Goal: Task Accomplishment & Management: Use online tool/utility

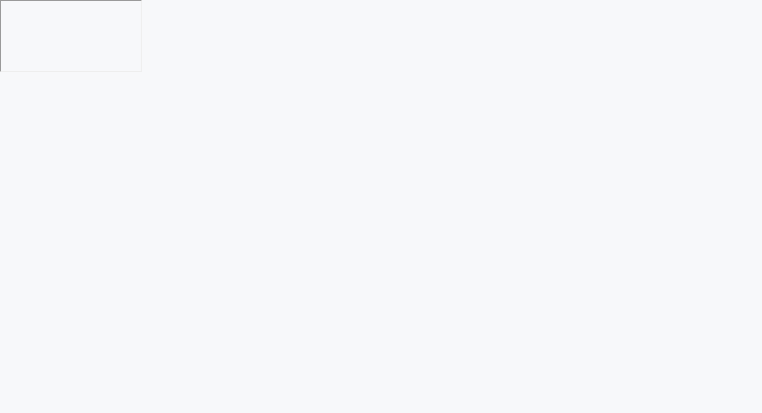
scroll to position [0, 0]
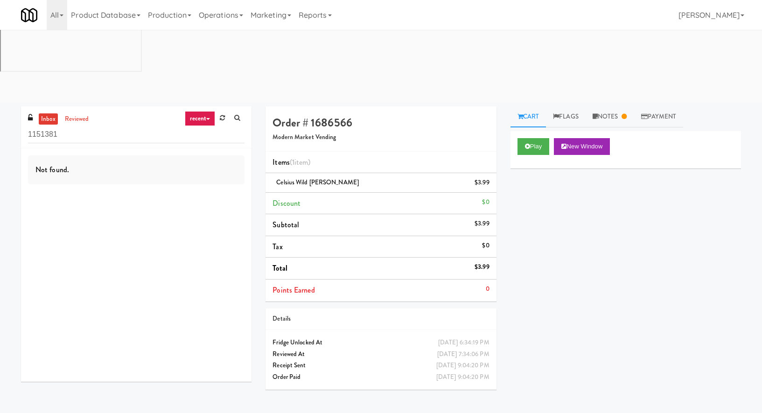
scroll to position [29, 0]
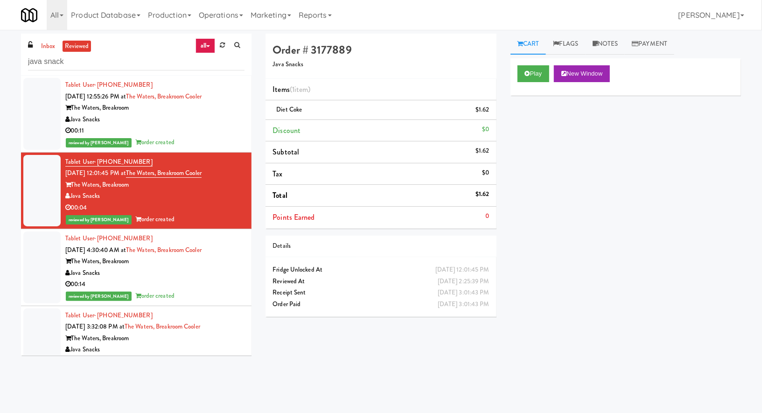
scroll to position [64, 0]
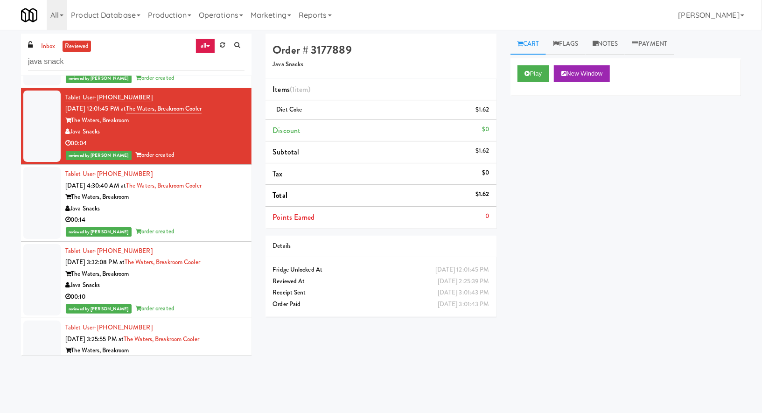
click at [41, 32] on div "inbox reviewed all all unclear take inventory issue suspicious failed recent ad…" at bounding box center [381, 219] width 762 height 379
click at [43, 43] on link "inbox" at bounding box center [48, 47] width 19 height 12
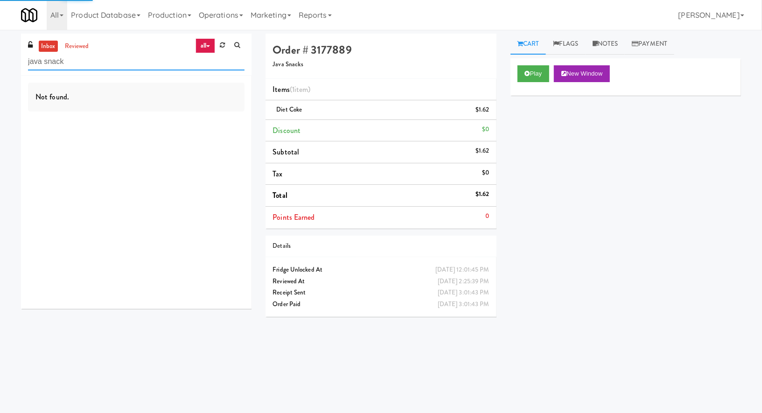
click at [43, 61] on input "java snack" at bounding box center [136, 61] width 217 height 17
paste input "Alpha Fitness - Newton Lobby Fridge"
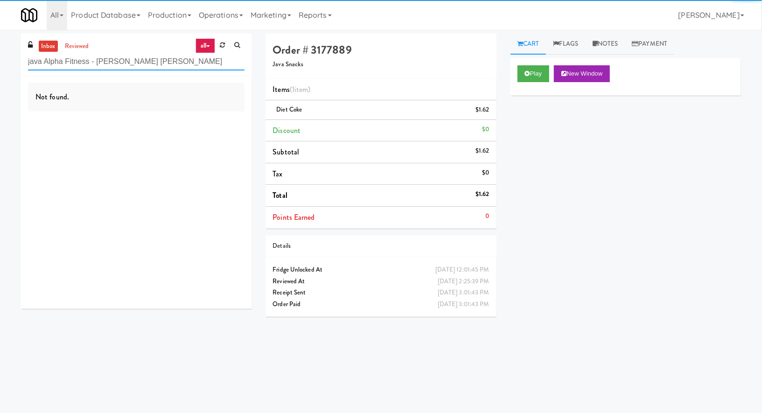
click at [43, 61] on input "java Alpha Fitness - Newton Lobby Fridgesnack" at bounding box center [136, 61] width 217 height 17
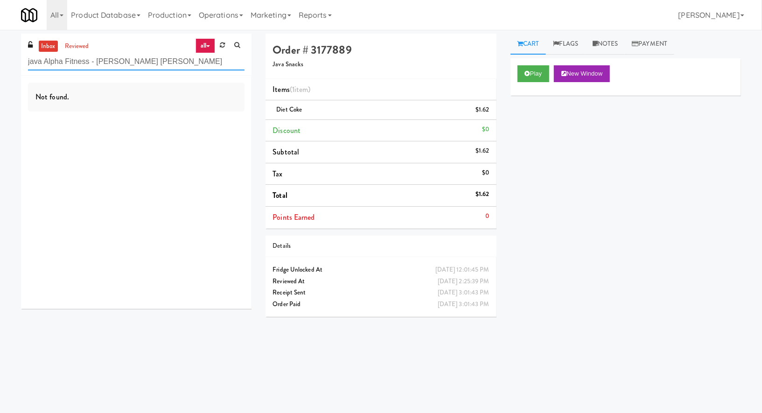
click at [43, 61] on input "java Alpha Fitness - Newton Lobby Fridgesnack" at bounding box center [136, 61] width 217 height 17
paste input "Alpha Fitness - [PERSON_NAME] [PERSON_NAME]"
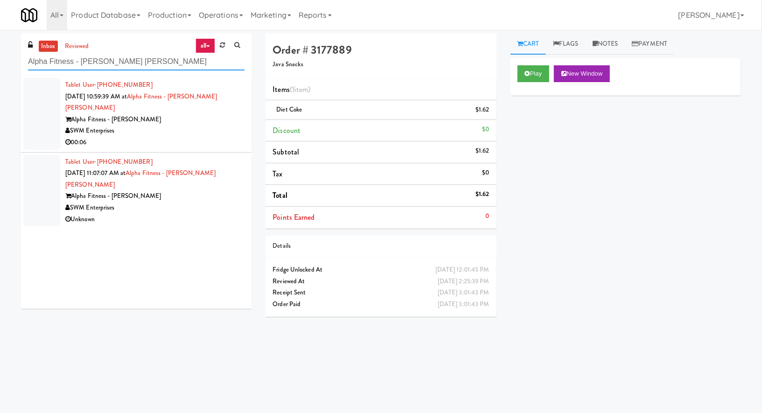
type input "Alpha Fitness - [PERSON_NAME] [PERSON_NAME]"
click at [167, 137] on div "00:06" at bounding box center [154, 143] width 179 height 12
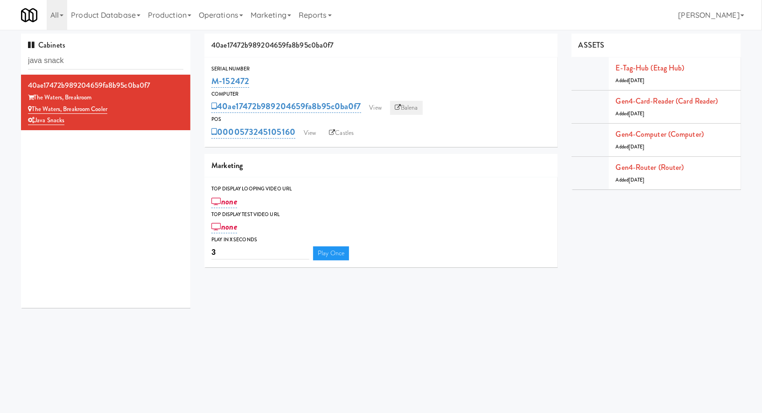
click at [404, 113] on link "Balena" at bounding box center [406, 108] width 33 height 14
click at [339, 132] on link "Castles" at bounding box center [342, 133] width 34 height 14
click at [107, 70] on div "Cabinets java snack" at bounding box center [105, 54] width 169 height 41
click at [107, 56] on input "java snack" at bounding box center [105, 60] width 155 height 17
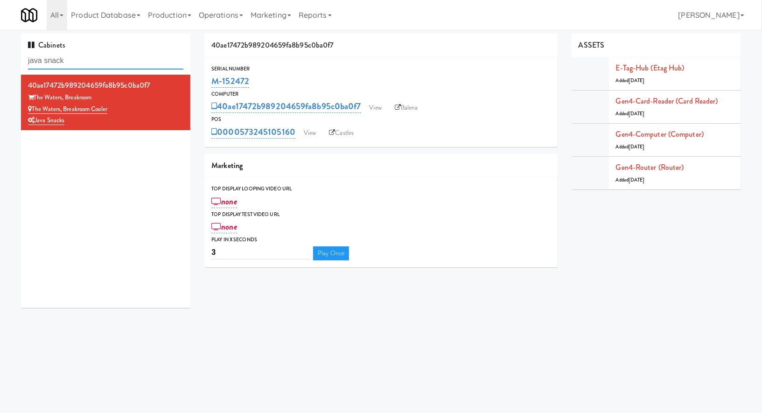
click at [107, 56] on input "java snack" at bounding box center [105, 60] width 155 height 17
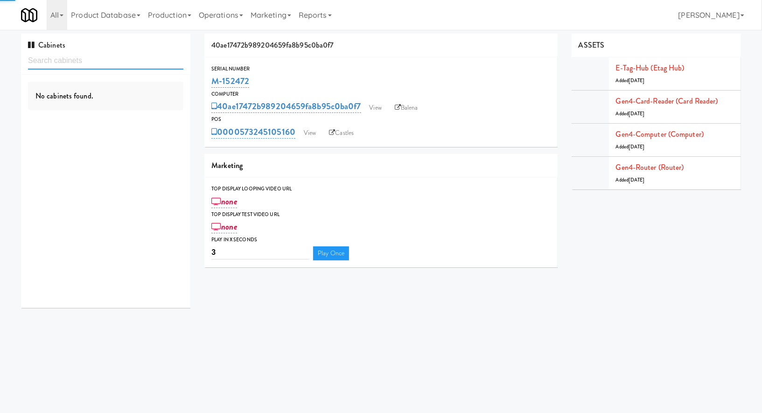
paste input "Eleven10"
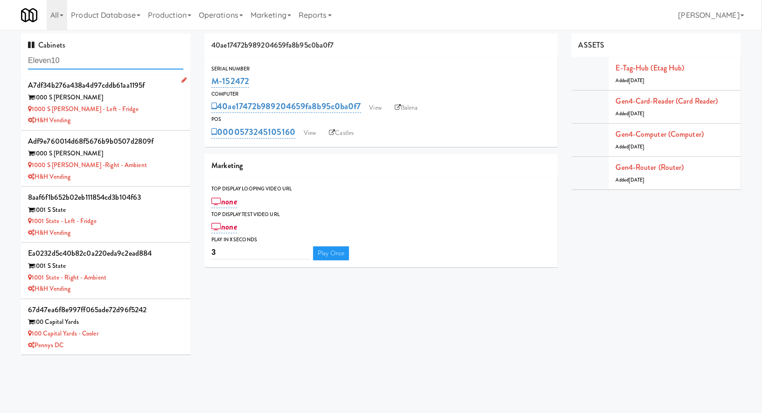
type input "Eleven10"
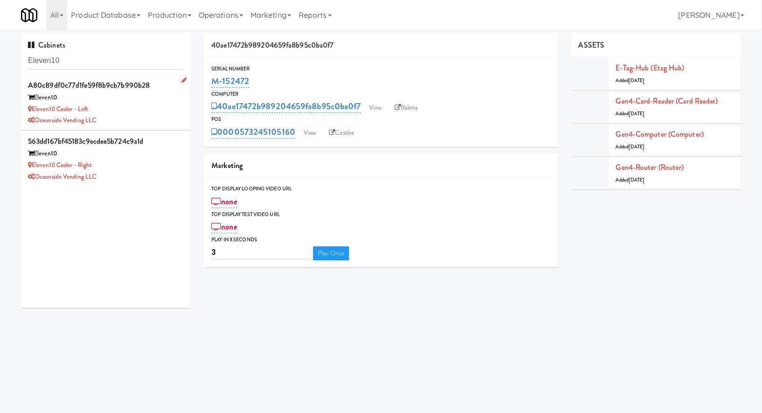
click at [136, 120] on div "Oceanside Vending LLC" at bounding box center [105, 121] width 155 height 12
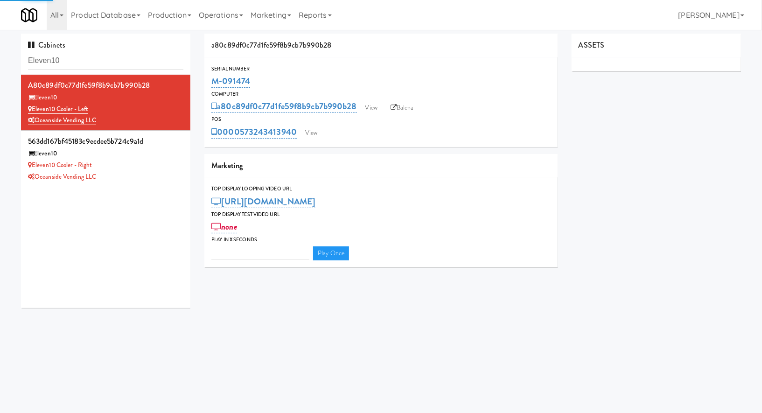
type input "3"
click at [311, 133] on link "View" at bounding box center [311, 133] width 21 height 14
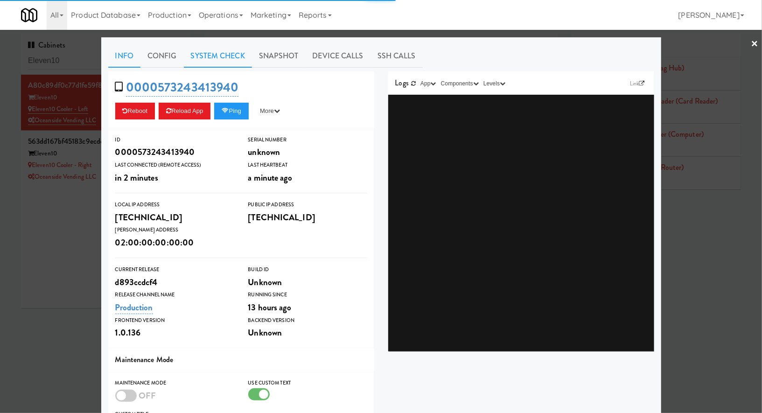
click at [224, 65] on link "System Check" at bounding box center [218, 55] width 68 height 23
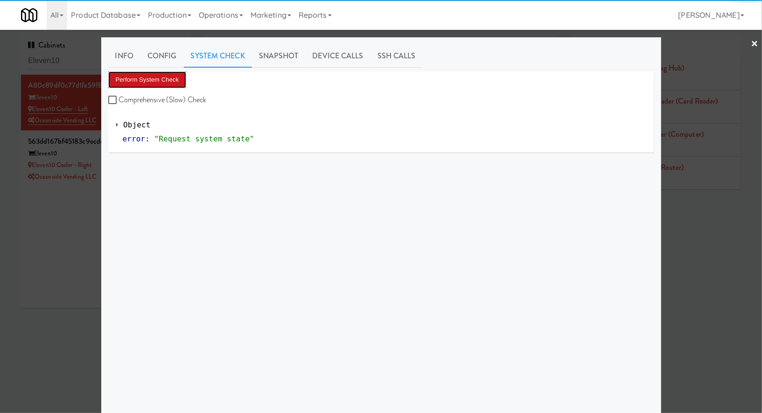
click at [176, 80] on button "Perform System Check" at bounding box center [147, 79] width 78 height 17
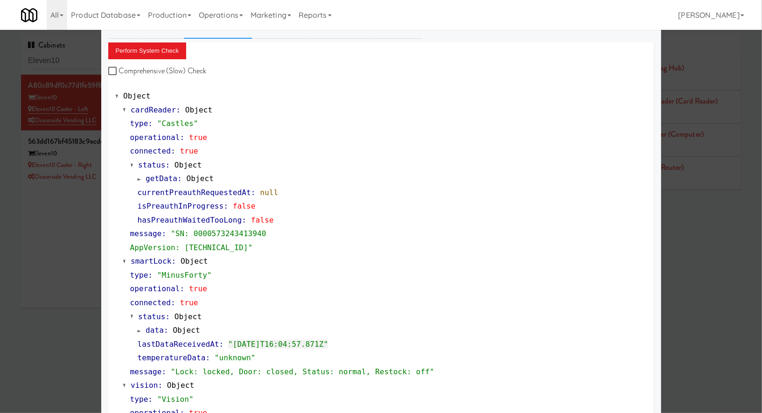
scroll to position [44, 0]
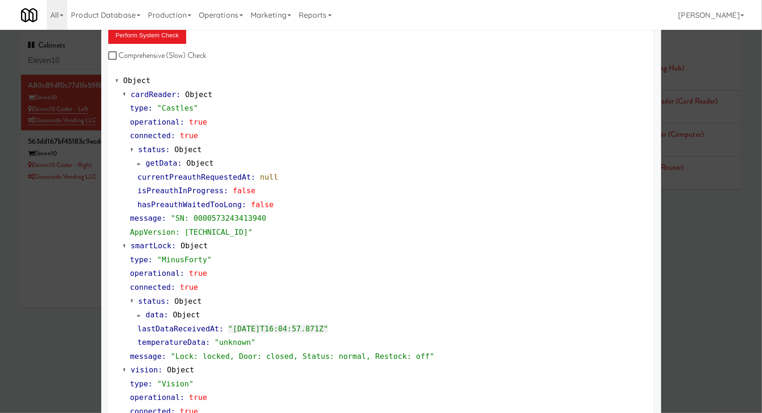
click at [74, 242] on div at bounding box center [381, 206] width 762 height 413
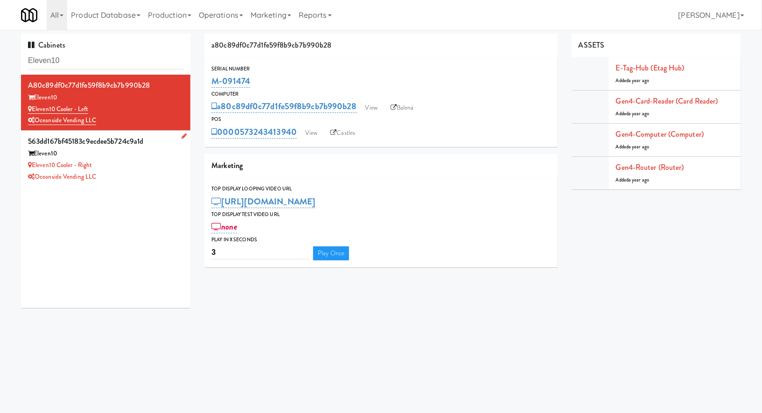
click at [154, 148] on div "Eleven10" at bounding box center [105, 154] width 155 height 12
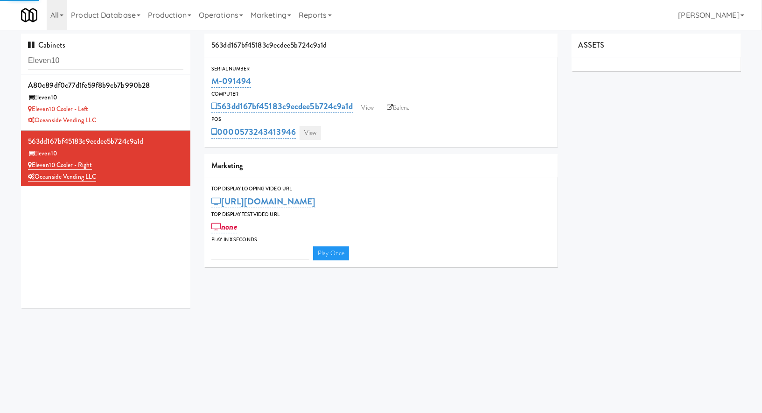
type input "3"
click at [305, 131] on link "View" at bounding box center [310, 133] width 21 height 14
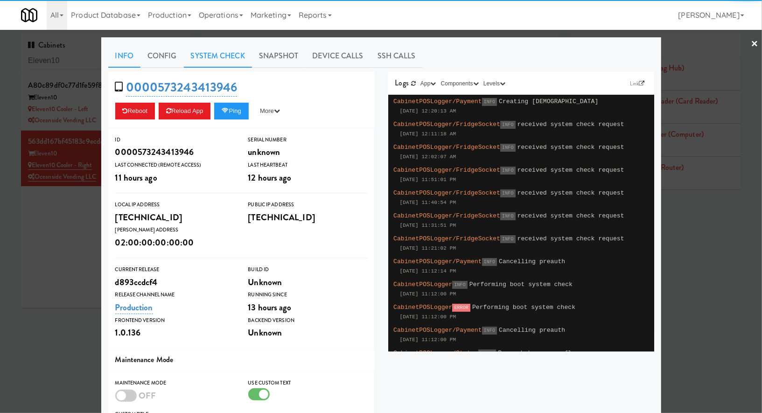
click at [223, 58] on link "System Check" at bounding box center [218, 55] width 68 height 23
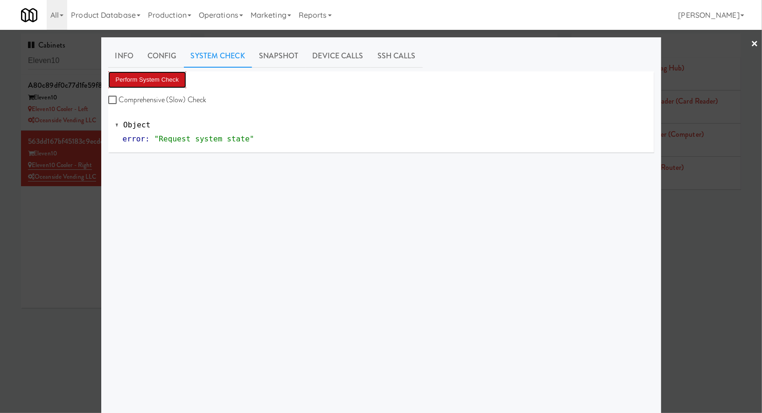
click at [168, 82] on button "Perform System Check" at bounding box center [147, 79] width 78 height 17
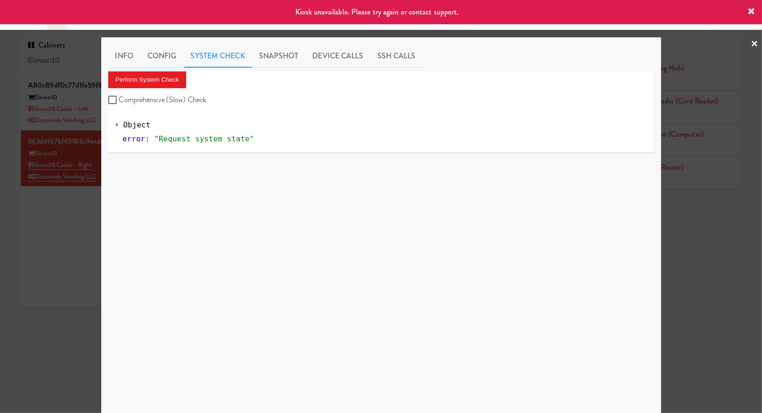
click at [62, 213] on div at bounding box center [381, 206] width 762 height 413
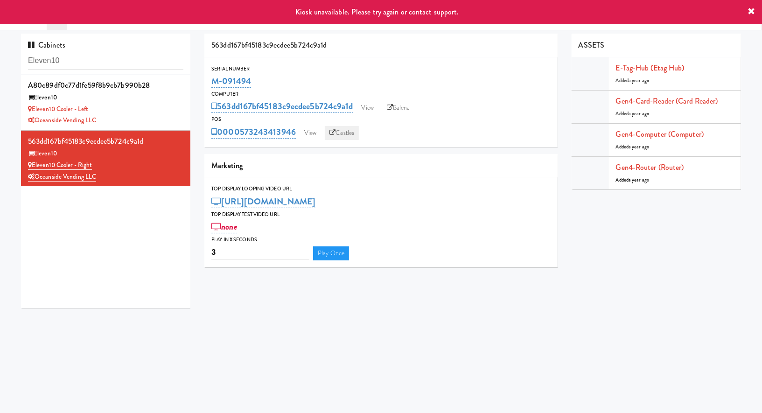
click at [333, 134] on icon at bounding box center [333, 133] width 6 height 6
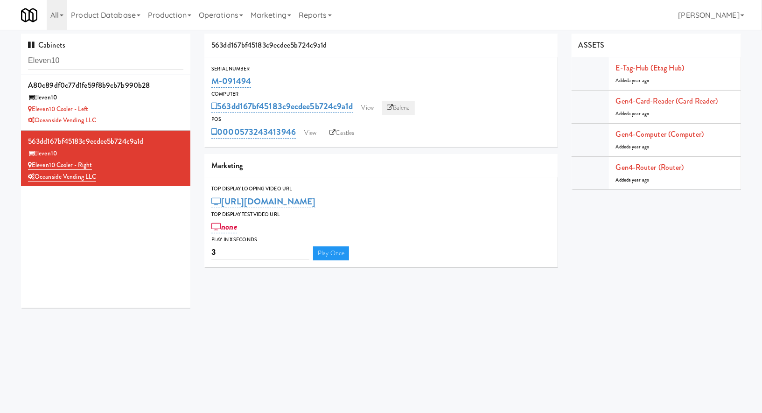
click at [397, 106] on link "Balena" at bounding box center [398, 108] width 33 height 14
click at [116, 63] on input "Eleven10" at bounding box center [105, 60] width 155 height 17
paste input "The AVE Florham Park Snack coole"
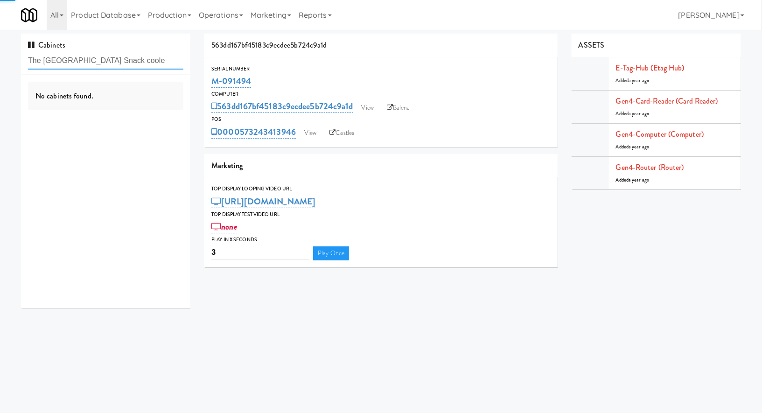
type input "The AVE Florham Park Snack coole"
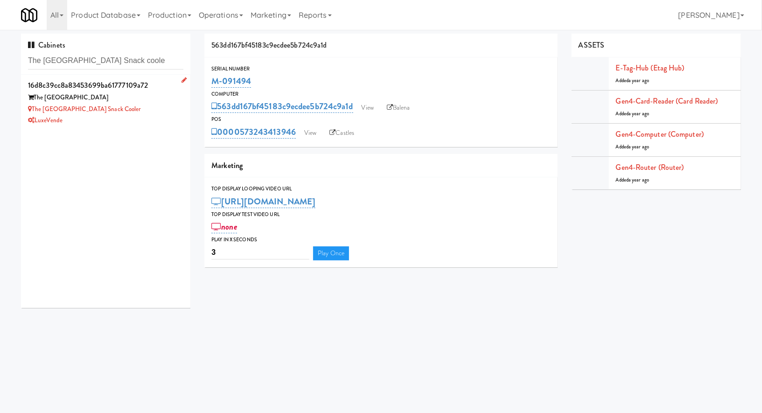
click at [168, 119] on div "LuxeVende" at bounding box center [105, 121] width 155 height 12
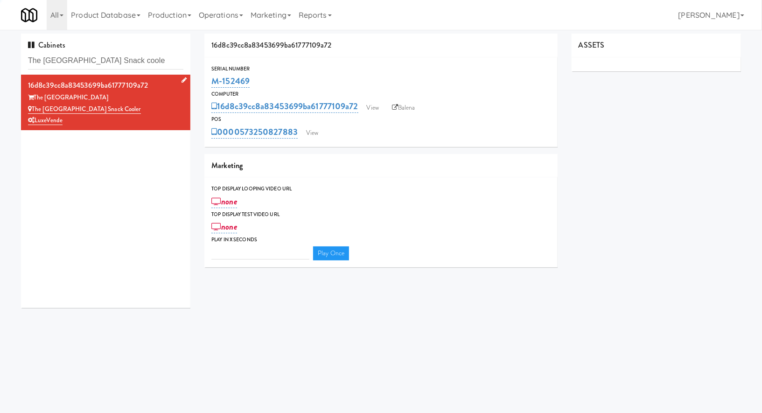
type input "3"
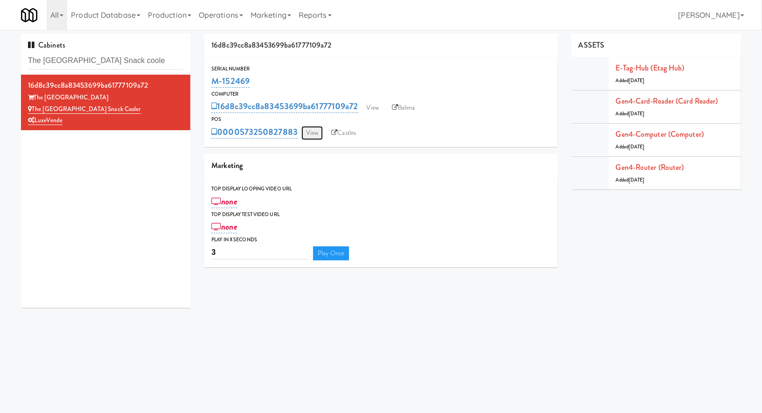
click at [309, 134] on link "View" at bounding box center [312, 133] width 21 height 14
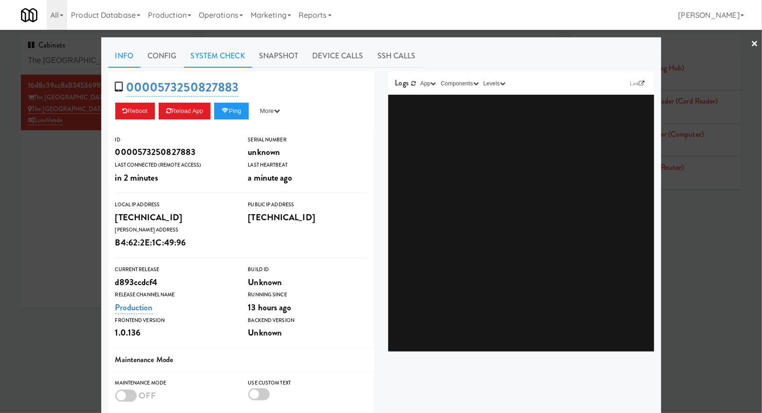
click at [223, 61] on link "System Check" at bounding box center [218, 55] width 68 height 23
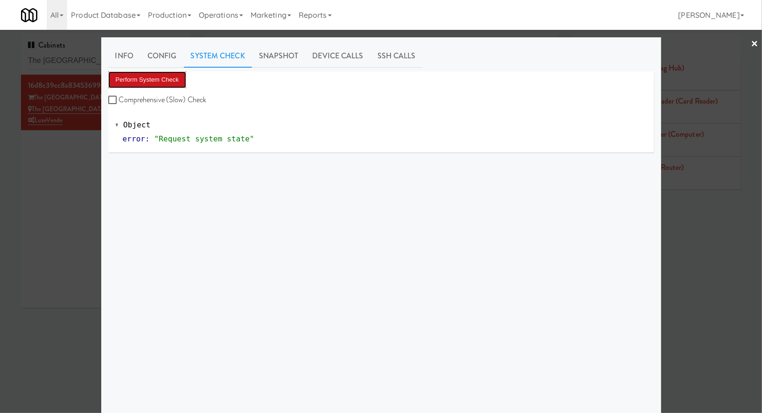
click at [177, 77] on button "Perform System Check" at bounding box center [147, 79] width 78 height 17
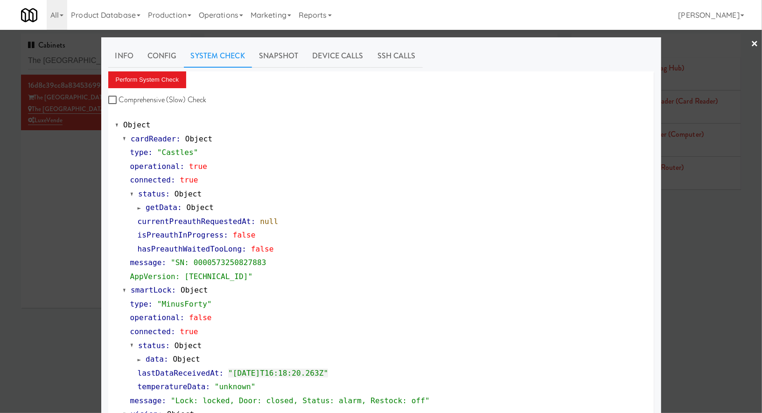
click at [79, 64] on div at bounding box center [381, 206] width 762 height 413
click at [79, 64] on input "The AVE Florham Park Snack coole" at bounding box center [105, 60] width 155 height 17
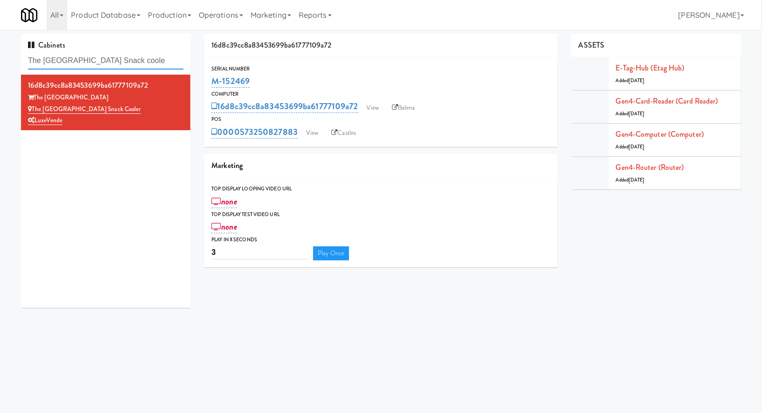
click at [79, 64] on input "The AVE Florham Park Snack coole" at bounding box center [105, 60] width 155 height 17
paste input "Michelin - Drink - Left"
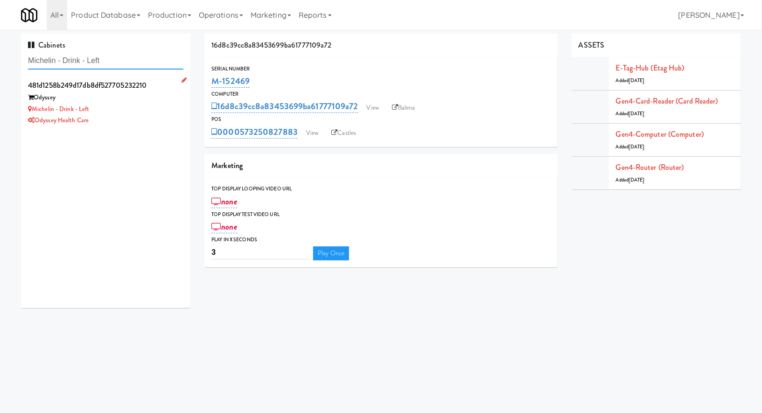
type input "Michelin - Drink - Left"
click at [153, 106] on div "Michelin - Drink - Left" at bounding box center [105, 110] width 155 height 12
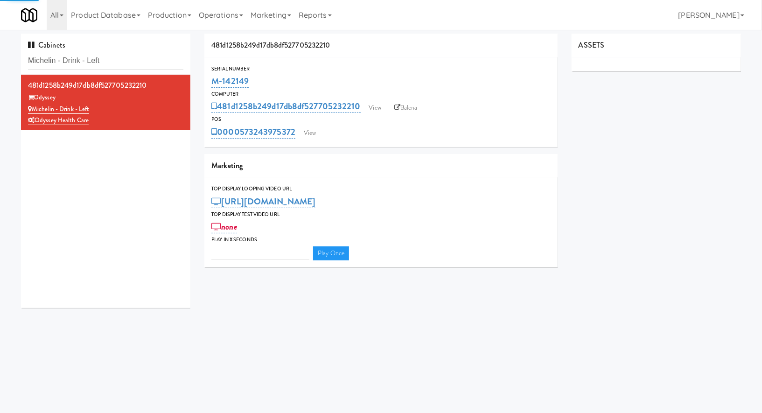
type input "3"
click at [315, 137] on link "View" at bounding box center [309, 133] width 21 height 14
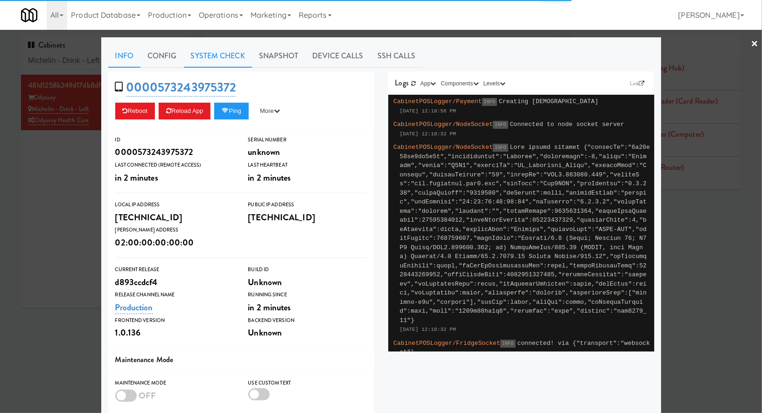
click at [237, 62] on link "System Check" at bounding box center [218, 55] width 68 height 23
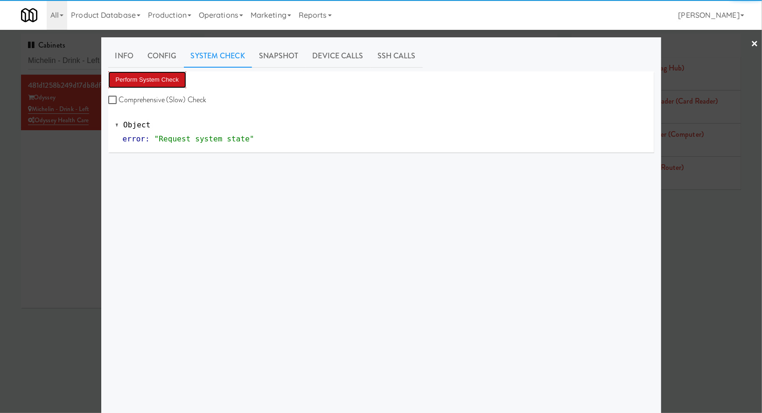
click at [180, 77] on button "Perform System Check" at bounding box center [147, 79] width 78 height 17
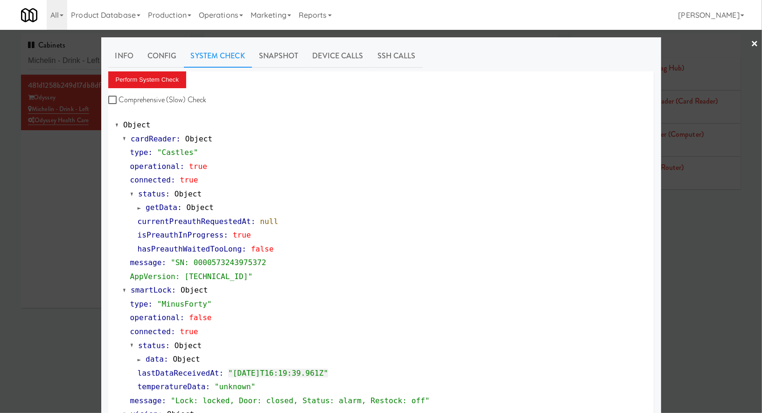
click at [90, 66] on div at bounding box center [381, 206] width 762 height 413
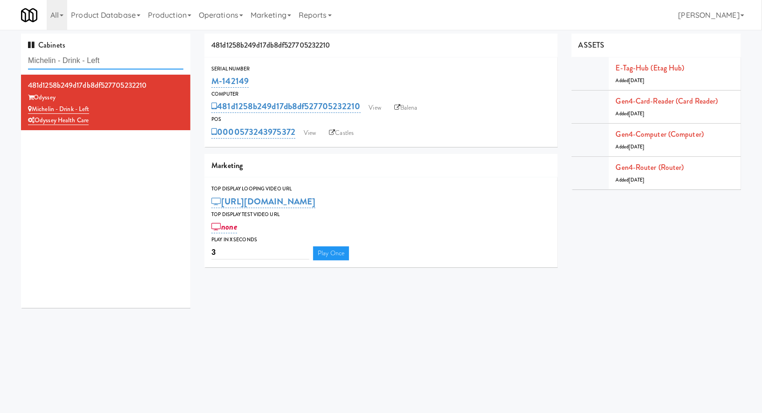
click at [90, 66] on input "Michelin - Drink - Left" at bounding box center [105, 60] width 155 height 17
paste input "Fridge - Gym"
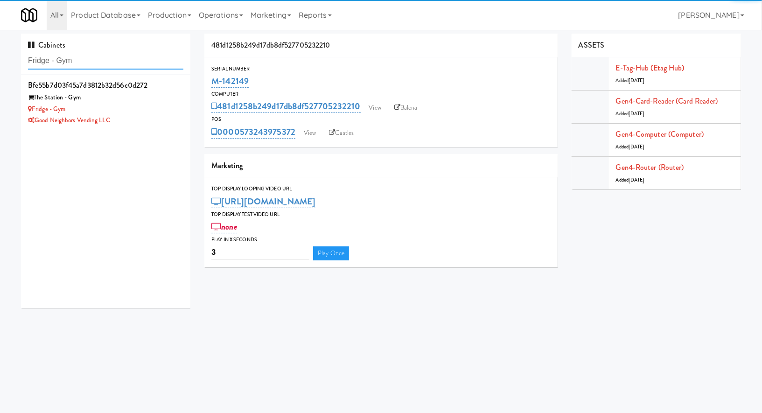
type input "Fridge - Gym"
click at [137, 112] on div "Fridge - Gym" at bounding box center [105, 110] width 155 height 12
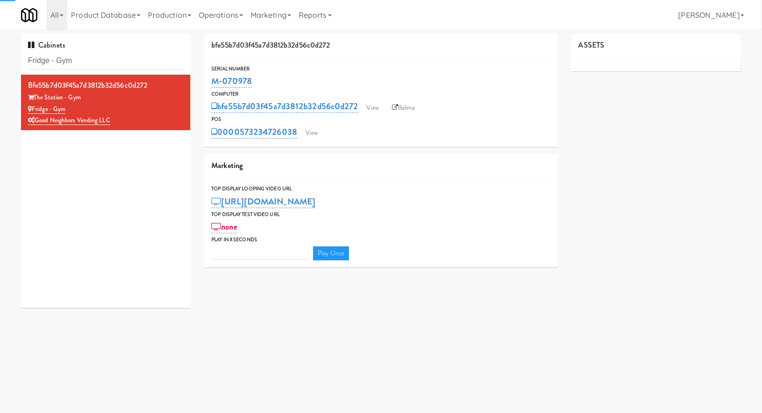
type input "3"
click at [313, 138] on link "View" at bounding box center [311, 133] width 21 height 14
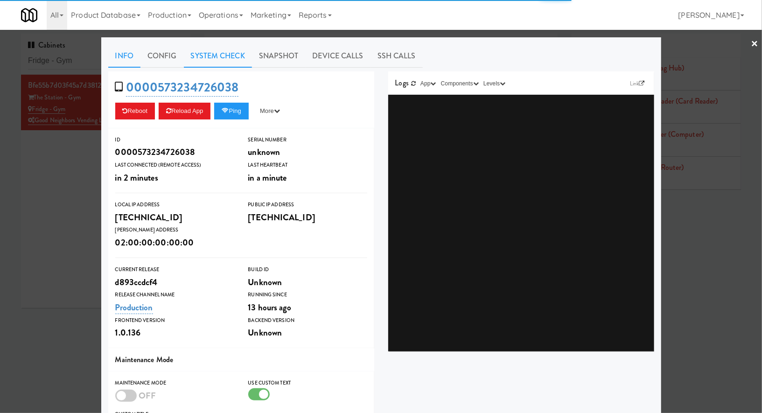
click at [233, 64] on link "System Check" at bounding box center [218, 55] width 68 height 23
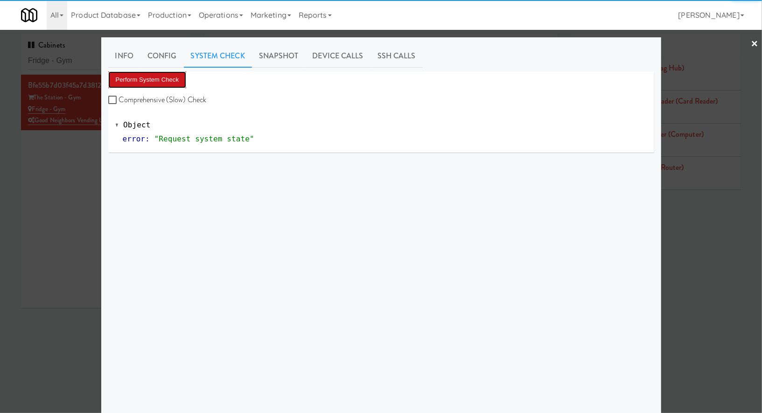
click at [177, 82] on button "Perform System Check" at bounding box center [147, 79] width 78 height 17
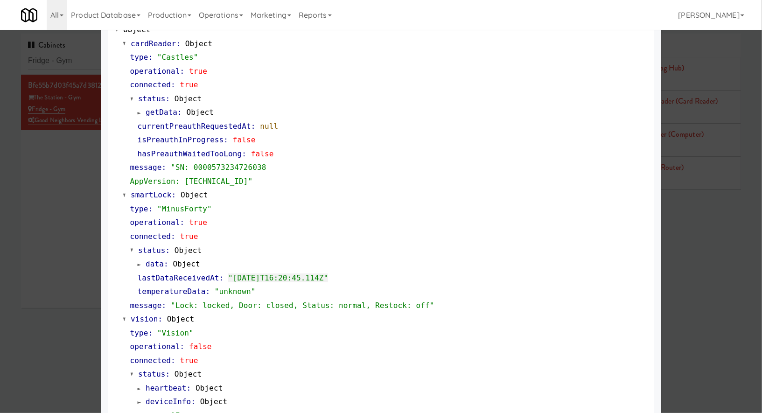
scroll to position [93, 0]
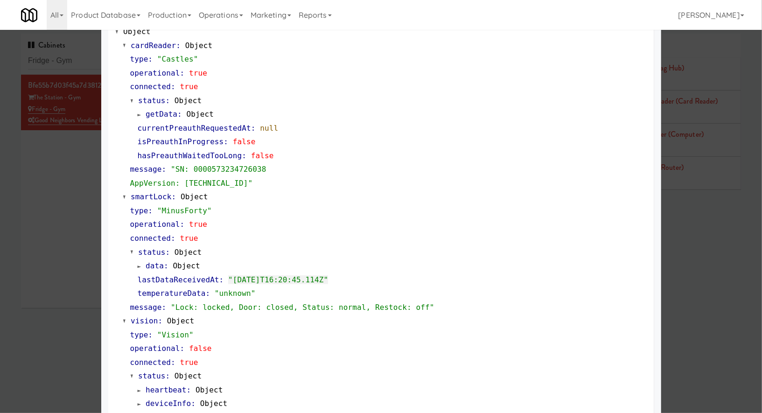
click at [89, 182] on div at bounding box center [381, 206] width 762 height 413
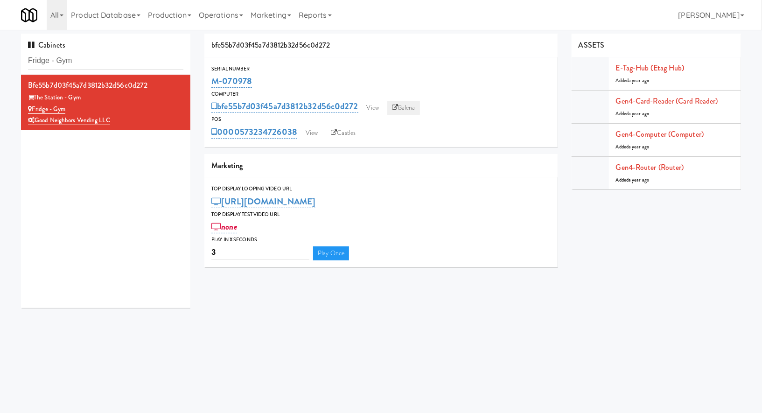
click at [412, 101] on link "Balena" at bounding box center [404, 108] width 33 height 14
click at [337, 125] on div "0000573234726038 View Castles" at bounding box center [381, 132] width 339 height 16
click at [340, 134] on link "Castles" at bounding box center [343, 133] width 34 height 14
click at [316, 135] on link "View" at bounding box center [311, 133] width 21 height 14
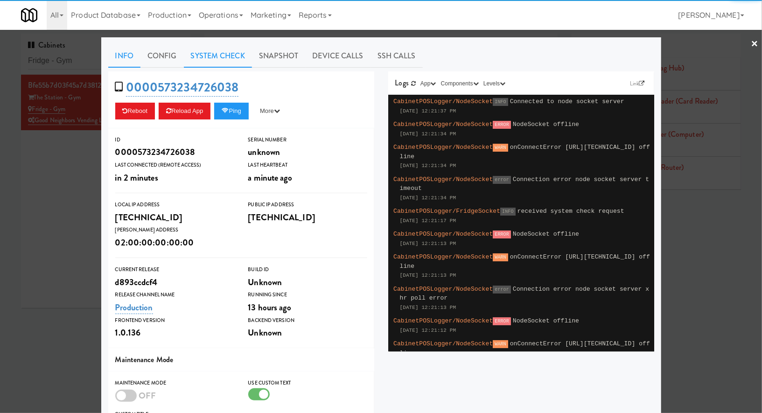
click at [228, 59] on link "System Check" at bounding box center [218, 55] width 68 height 23
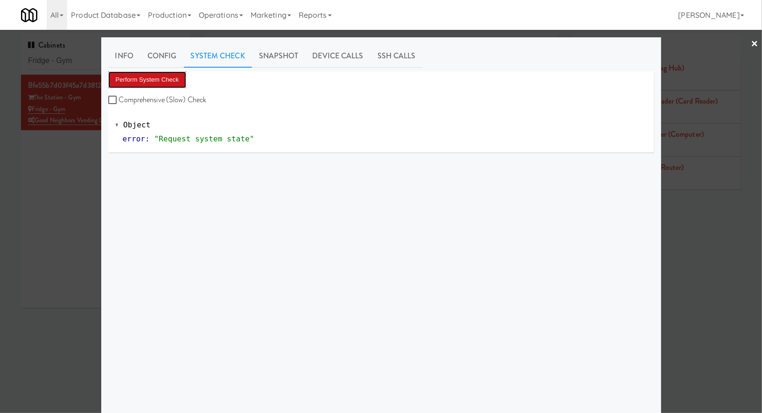
click at [176, 86] on button "Perform System Check" at bounding box center [147, 79] width 78 height 17
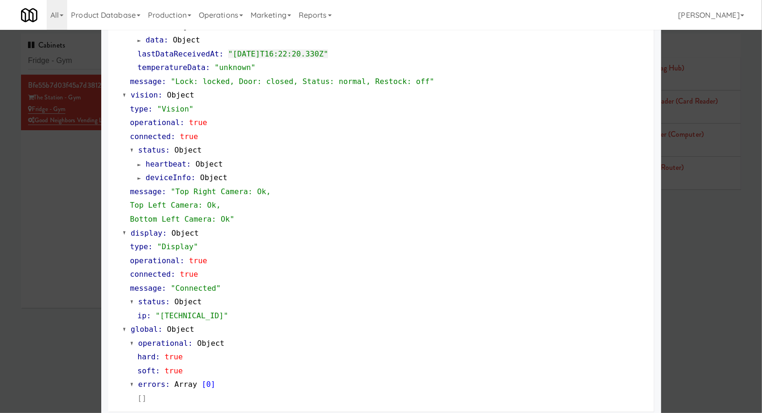
scroll to position [325, 0]
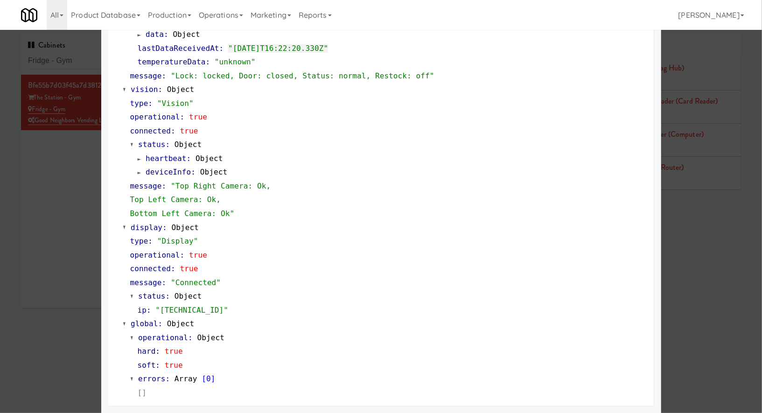
click at [69, 57] on div at bounding box center [381, 206] width 762 height 413
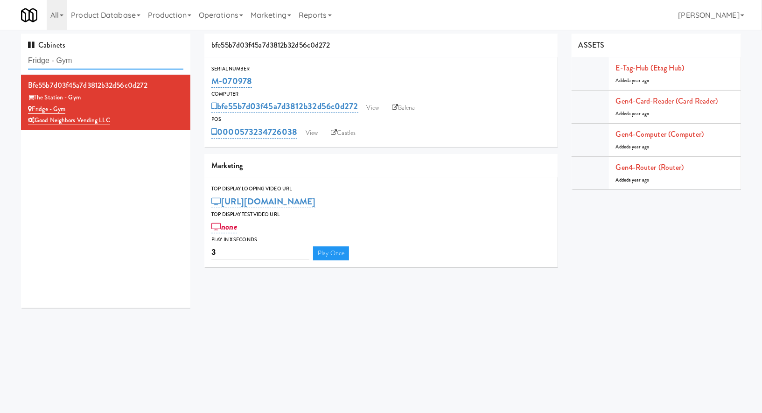
click at [69, 57] on input "Fridge - Gym" at bounding box center [105, 60] width 155 height 17
paste input "Gallerie Apartments"
type input "Gallerie Apartments"
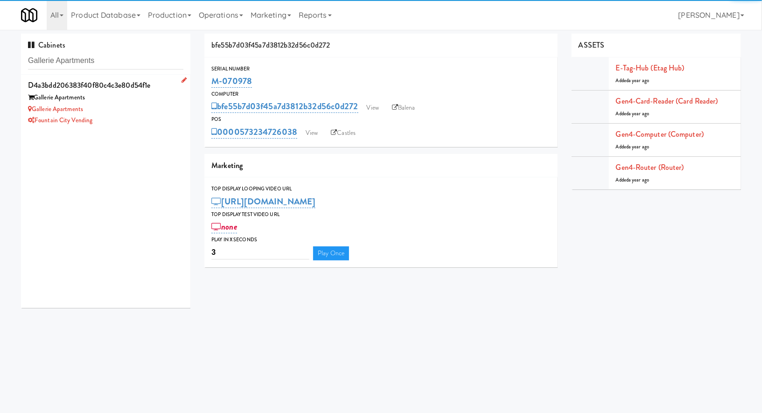
click at [132, 115] on div "Fountain City Vending" at bounding box center [105, 121] width 155 height 12
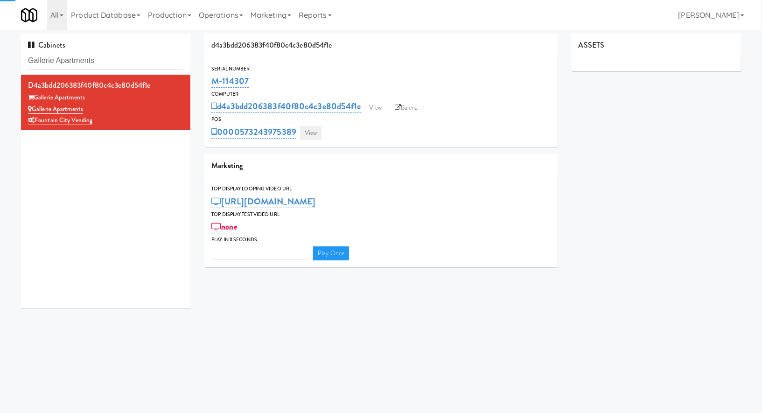
type input "3"
click at [310, 134] on link "View" at bounding box center [310, 133] width 21 height 14
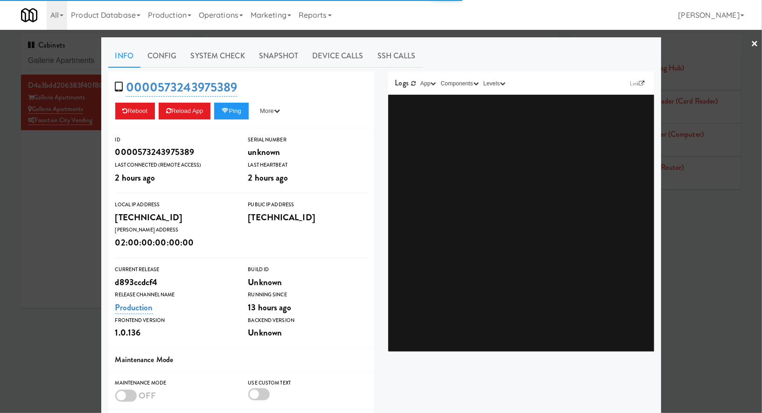
click at [236, 50] on link "System Check" at bounding box center [218, 55] width 68 height 23
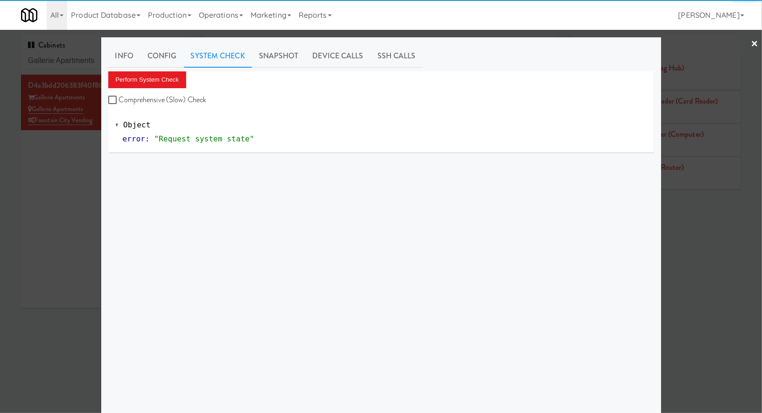
click at [164, 88] on div "Perform System Check Comprehensive (Slow) Check" at bounding box center [381, 88] width 546 height 35
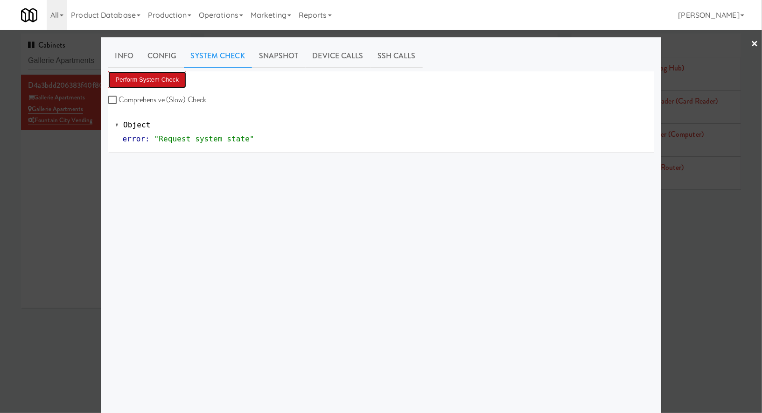
click at [163, 85] on button "Perform System Check" at bounding box center [147, 79] width 78 height 17
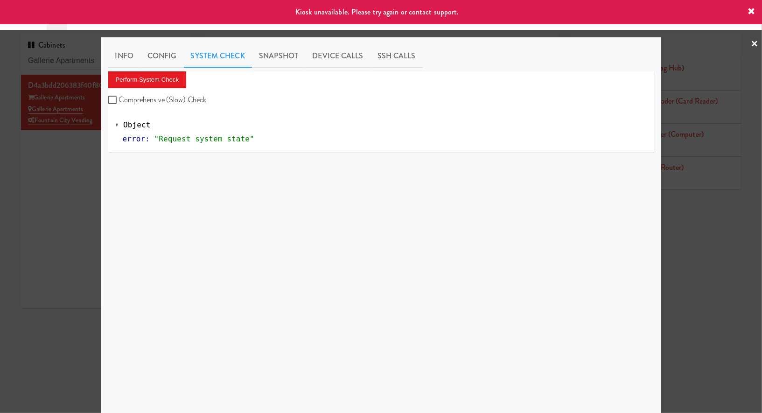
click at [38, 197] on div at bounding box center [381, 206] width 762 height 413
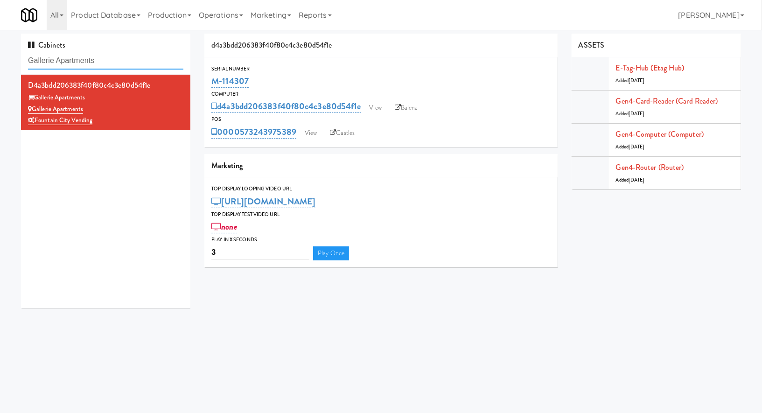
click at [78, 61] on input "Gallerie Apartments" at bounding box center [105, 60] width 155 height 17
paste input "680 lake"
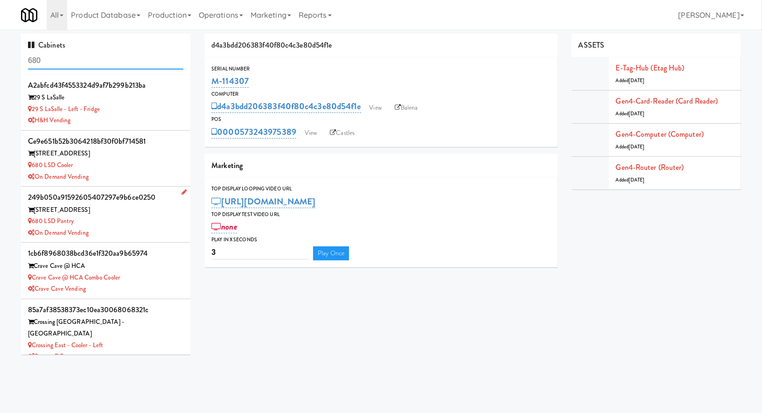
type input "680"
click at [144, 211] on div "[STREET_ADDRESS]" at bounding box center [105, 211] width 155 height 12
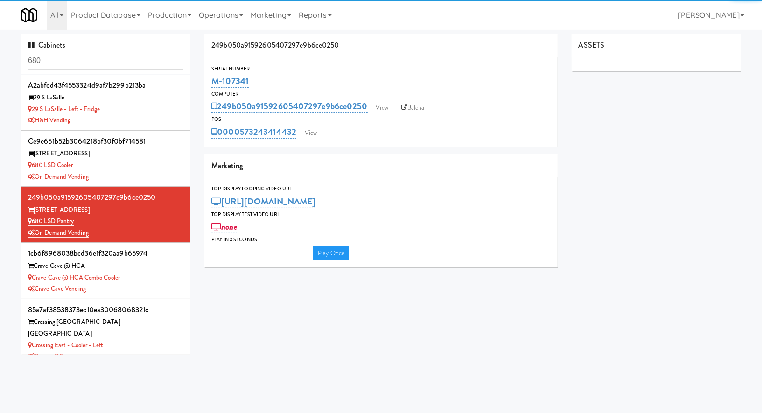
type input "3"
click at [319, 132] on link "View" at bounding box center [310, 133] width 21 height 14
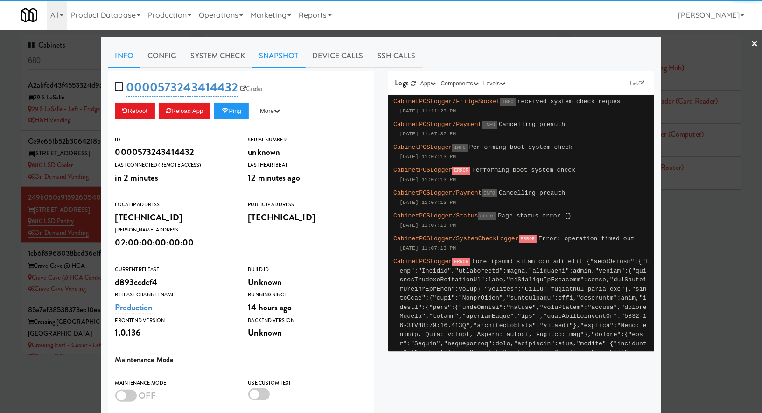
click at [289, 58] on link "Snapshot" at bounding box center [279, 55] width 54 height 23
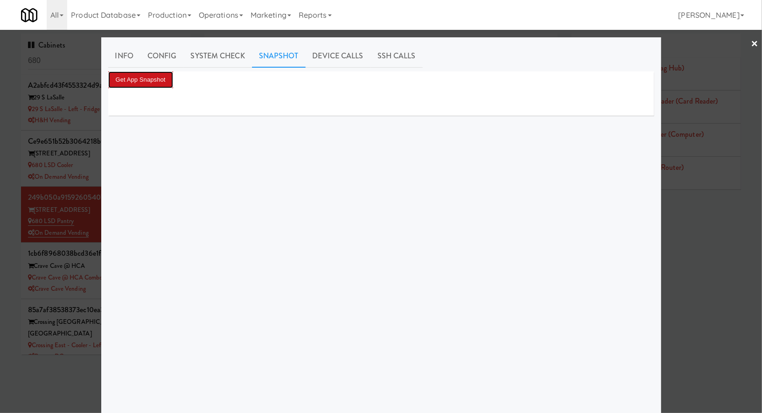
click at [161, 78] on button "Get App Snapshot" at bounding box center [140, 79] width 65 height 17
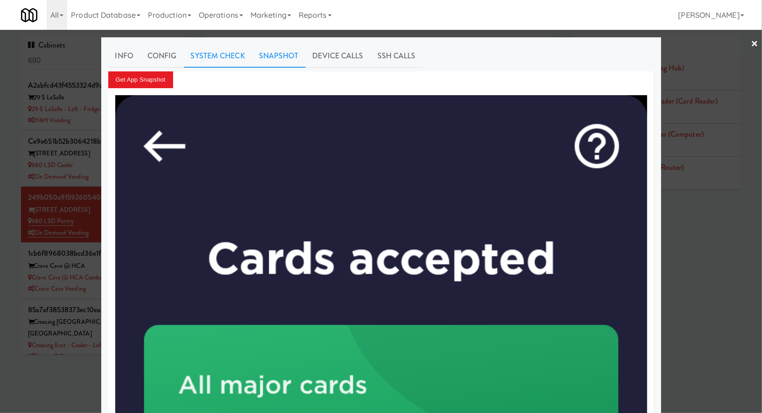
click at [226, 51] on link "System Check" at bounding box center [218, 55] width 68 height 23
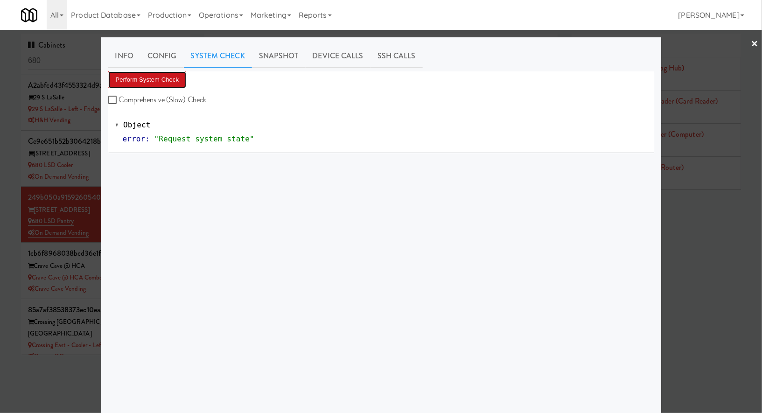
click at [172, 75] on button "Perform System Check" at bounding box center [147, 79] width 78 height 17
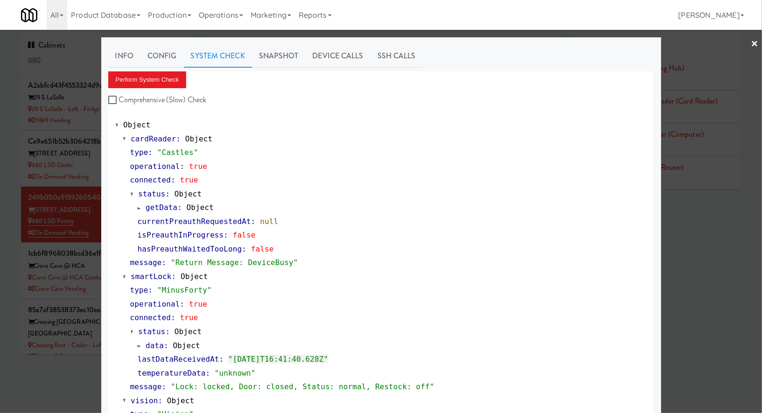
click at [95, 221] on div at bounding box center [381, 206] width 762 height 413
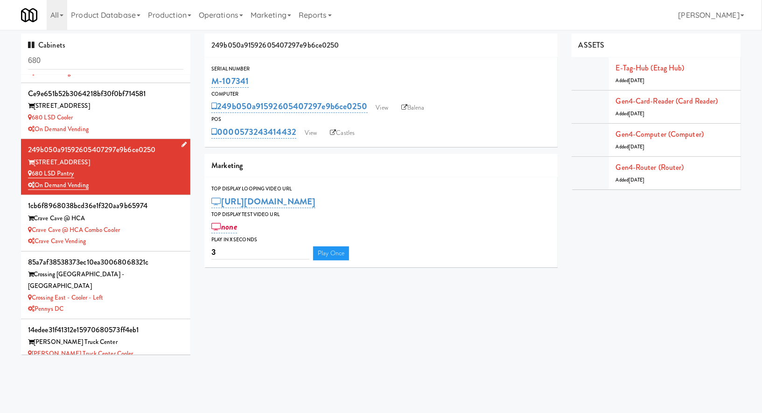
scroll to position [46, 0]
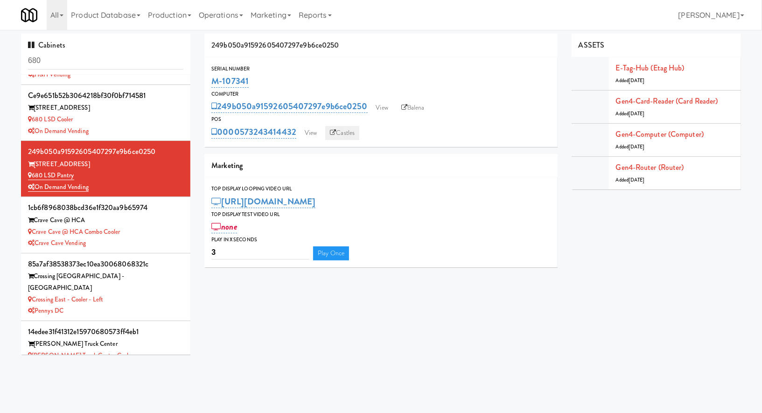
click at [354, 131] on link "Castles" at bounding box center [342, 133] width 34 height 14
click at [405, 106] on icon at bounding box center [405, 108] width 6 height 6
click at [314, 132] on link "View" at bounding box center [310, 133] width 21 height 14
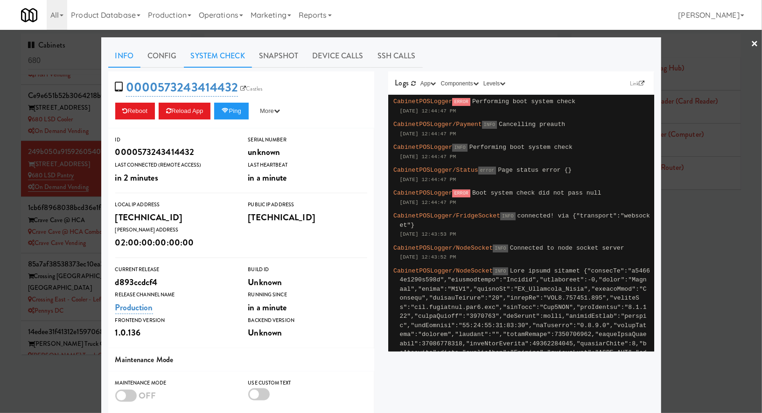
click at [209, 59] on link "System Check" at bounding box center [218, 55] width 68 height 23
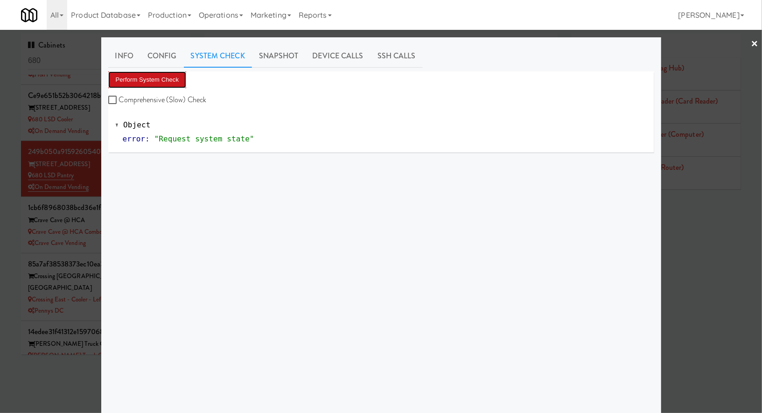
click at [180, 77] on button "Perform System Check" at bounding box center [147, 79] width 78 height 17
click at [173, 82] on button "Perform System Check" at bounding box center [147, 79] width 78 height 17
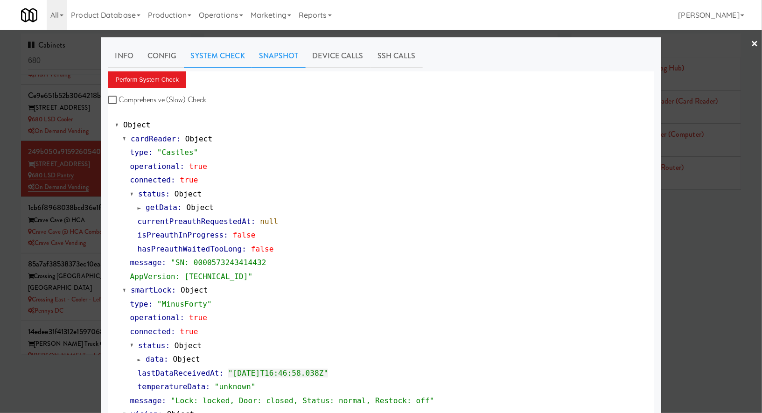
click at [272, 49] on link "Snapshot" at bounding box center [279, 55] width 54 height 23
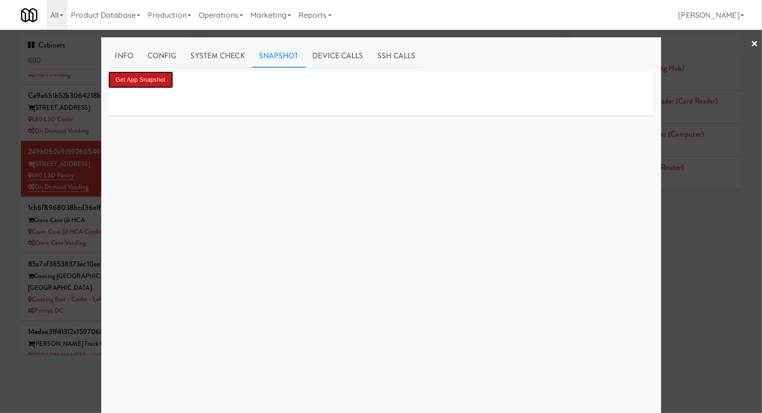
click at [167, 77] on button "Get App Snapshot" at bounding box center [140, 79] width 65 height 17
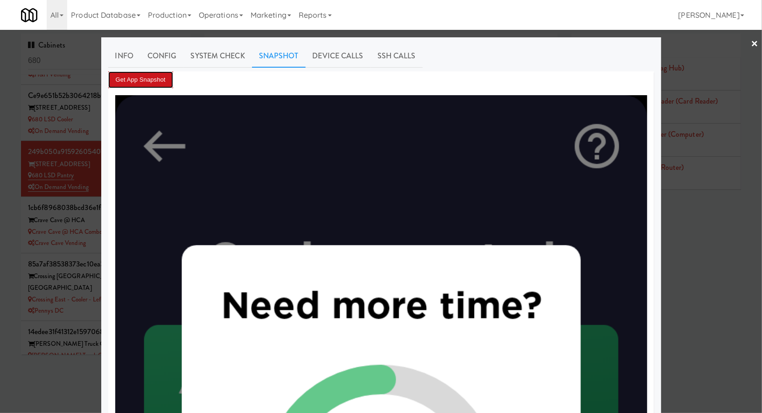
click at [163, 80] on button "Get App Snapshot" at bounding box center [140, 79] width 65 height 17
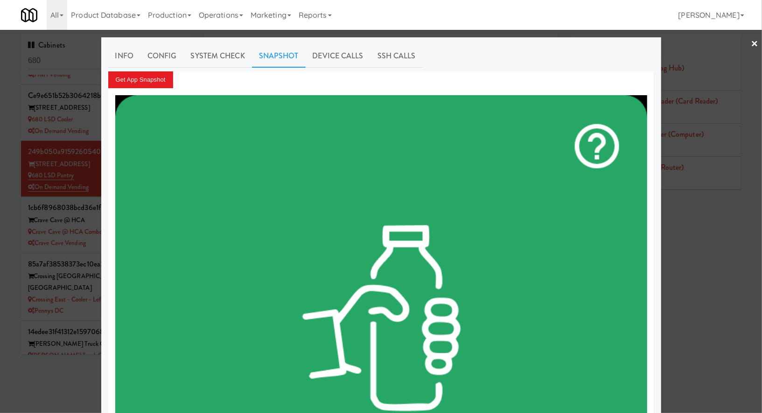
click at [58, 59] on div at bounding box center [381, 206] width 762 height 413
click at [58, 59] on input "680" at bounding box center [105, 60] width 155 height 17
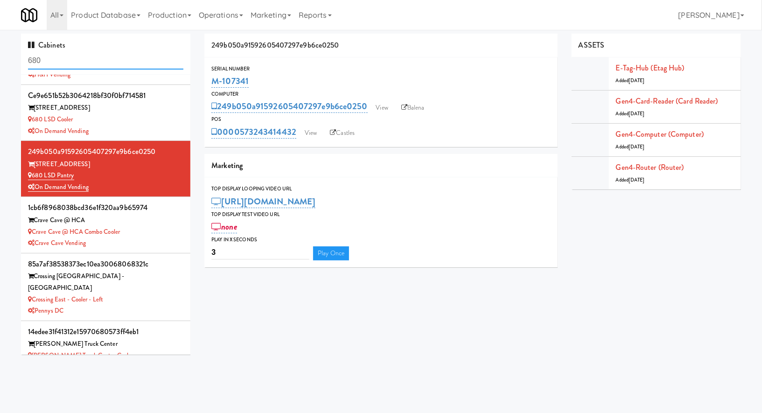
click at [58, 59] on input "680" at bounding box center [105, 60] width 155 height 17
paste input "Odyssey Health Care"
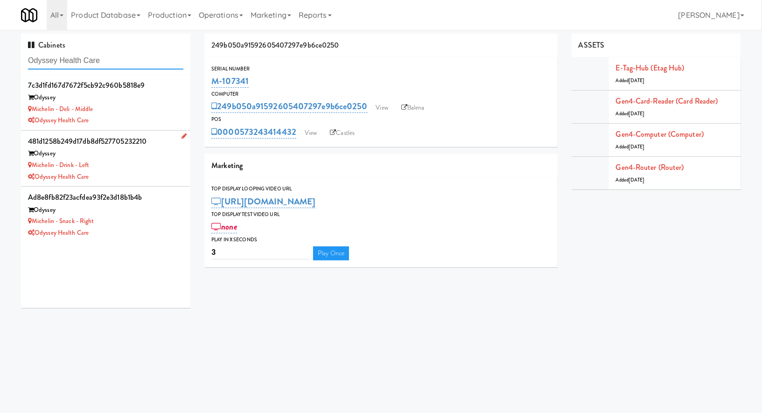
type input "Odyssey Health Care"
click at [124, 169] on div "Michelin - Drink - Left" at bounding box center [105, 166] width 155 height 12
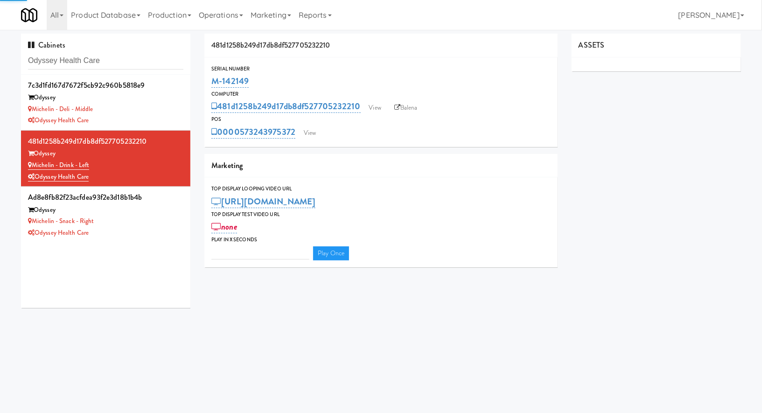
type input "3"
click at [305, 138] on link "View" at bounding box center [309, 133] width 21 height 14
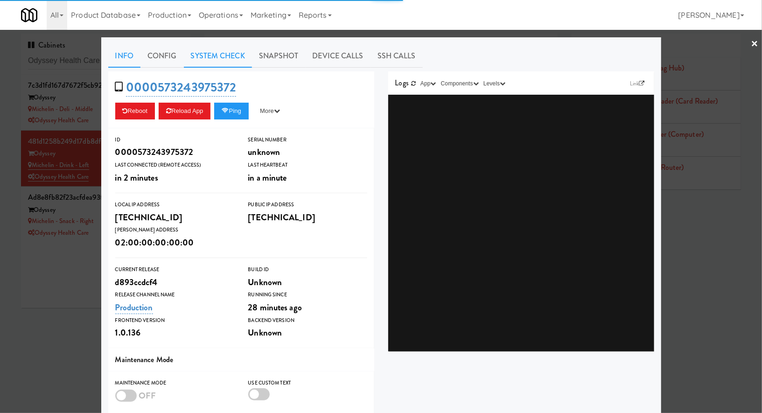
click at [220, 58] on link "System Check" at bounding box center [218, 55] width 68 height 23
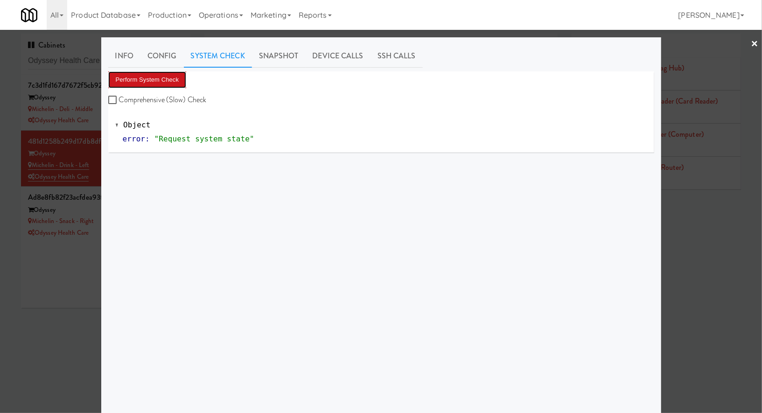
click at [169, 75] on button "Perform System Check" at bounding box center [147, 79] width 78 height 17
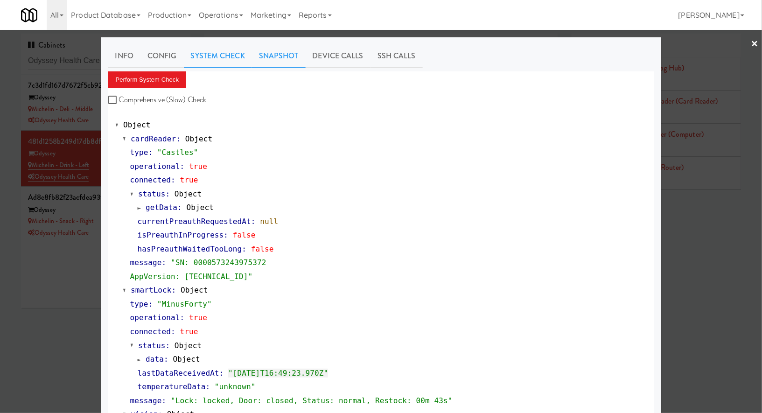
click at [288, 61] on link "Snapshot" at bounding box center [279, 55] width 54 height 23
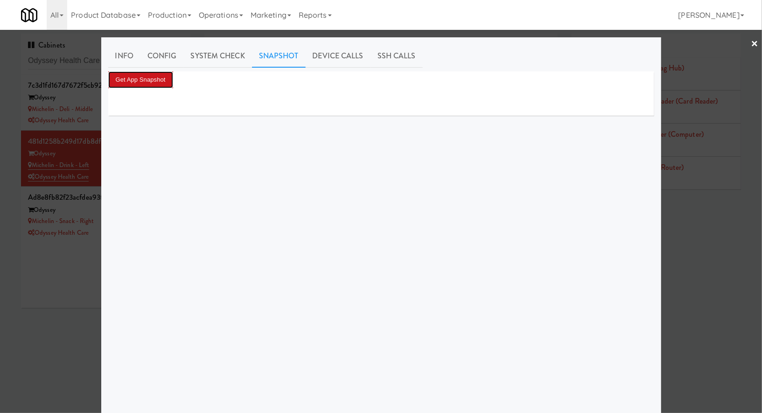
click at [165, 78] on button "Get App Snapshot" at bounding box center [140, 79] width 65 height 17
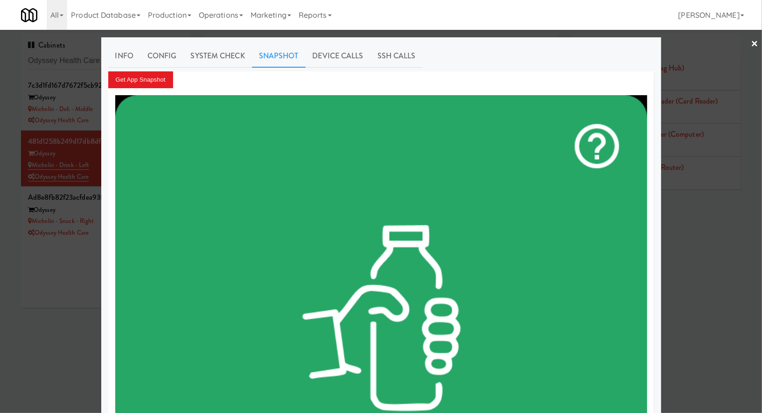
click at [98, 128] on div at bounding box center [381, 206] width 762 height 413
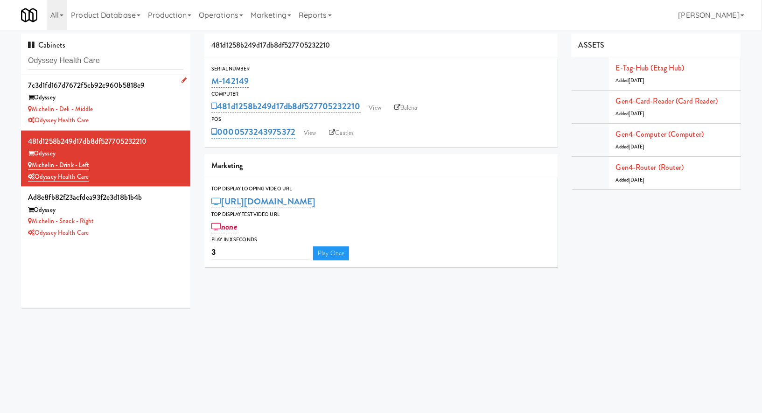
click at [128, 118] on div "Odyssey Health Care" at bounding box center [105, 121] width 155 height 12
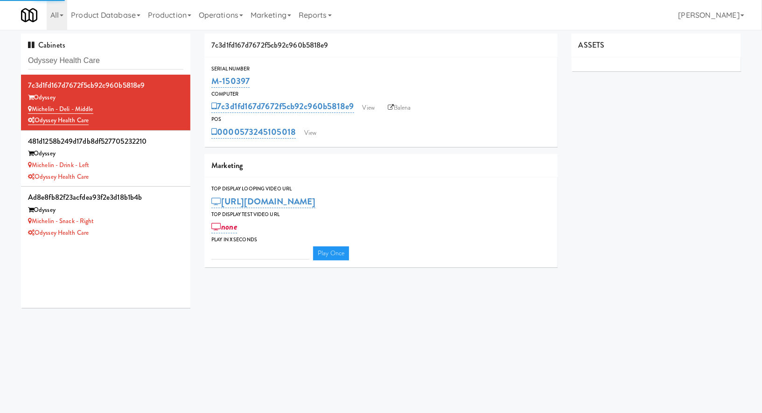
type input "3"
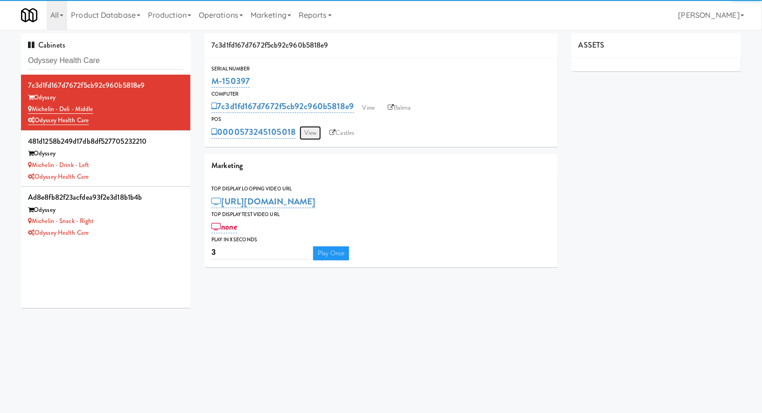
click at [313, 139] on link "View" at bounding box center [310, 133] width 21 height 14
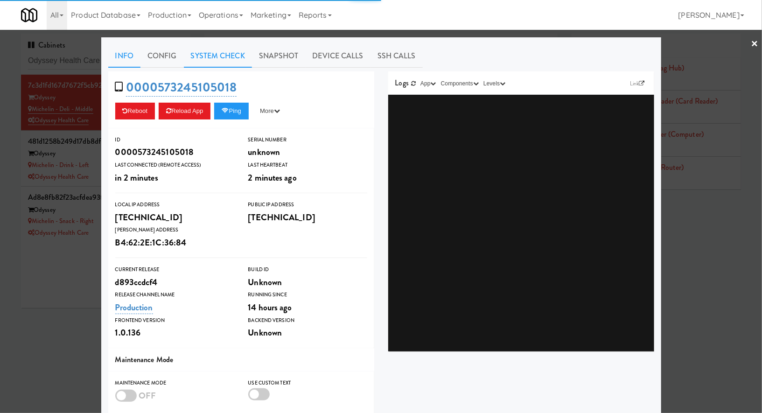
click at [233, 63] on link "System Check" at bounding box center [218, 55] width 68 height 23
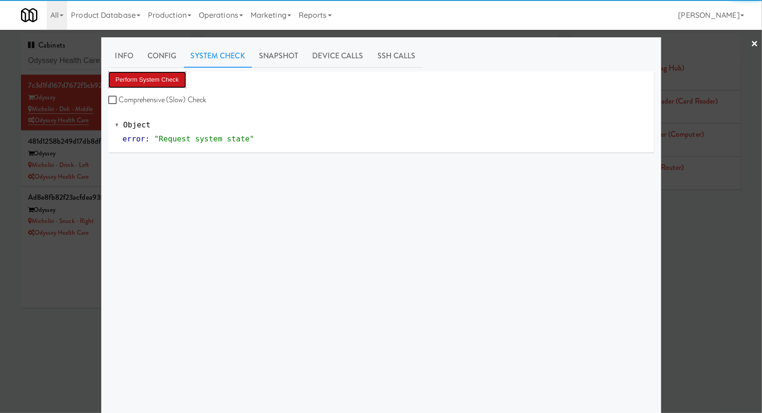
click at [178, 77] on button "Perform System Check" at bounding box center [147, 79] width 78 height 17
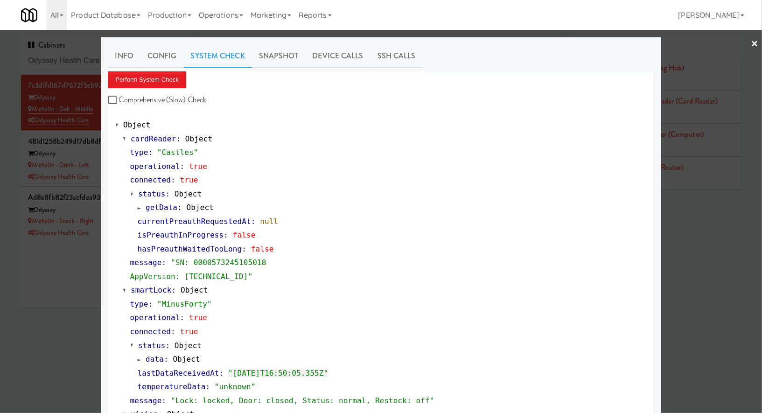
click at [92, 59] on div at bounding box center [381, 206] width 762 height 413
click at [92, 59] on input "Odyssey Health Care" at bounding box center [105, 60] width 155 height 17
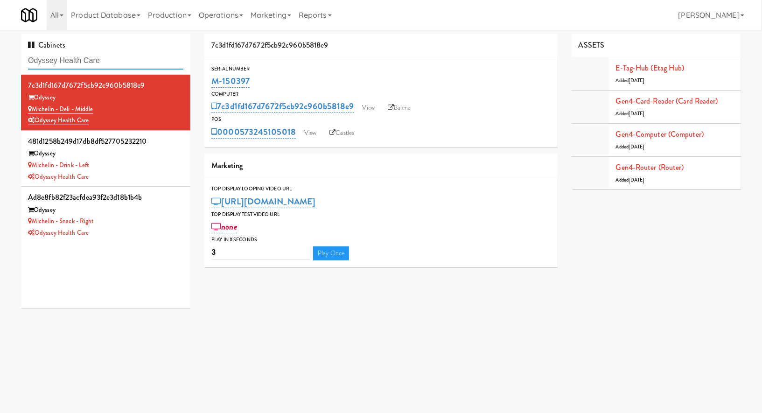
click at [92, 59] on input "Odyssey Health Care" at bounding box center [105, 60] width 155 height 17
paste input "Gallerie Apartments"
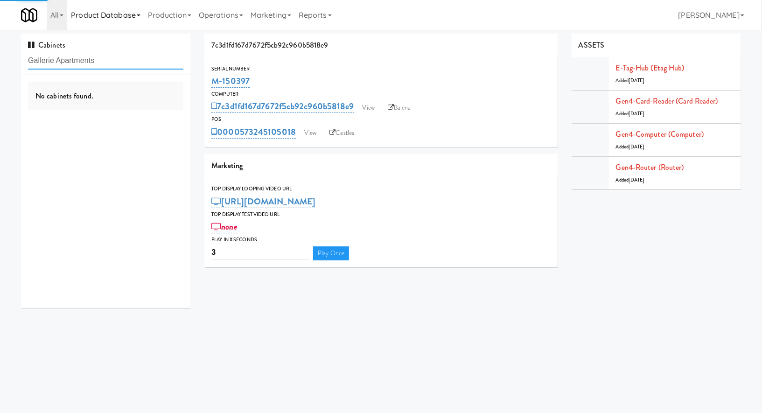
type input "Gallerie Apartments"
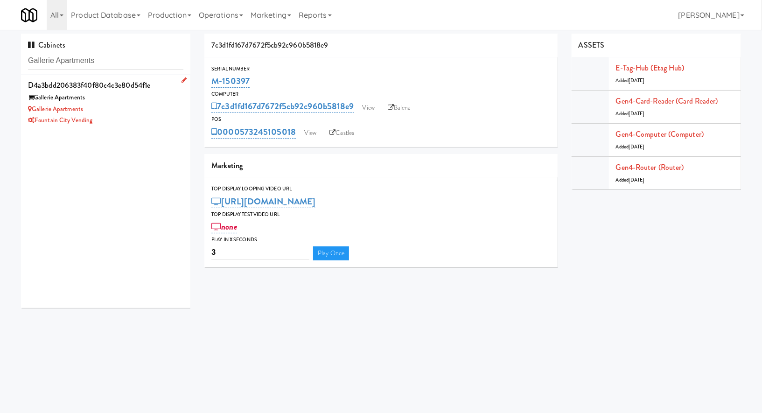
click at [128, 116] on div "Fountain City Vending" at bounding box center [105, 121] width 155 height 12
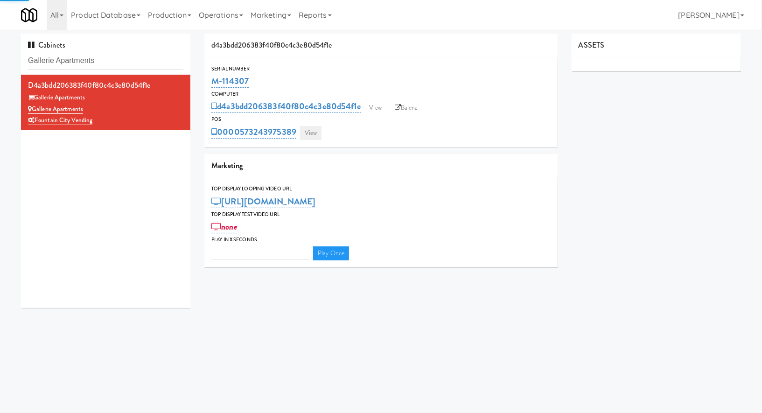
type input "3"
click at [305, 137] on link "View" at bounding box center [310, 133] width 21 height 14
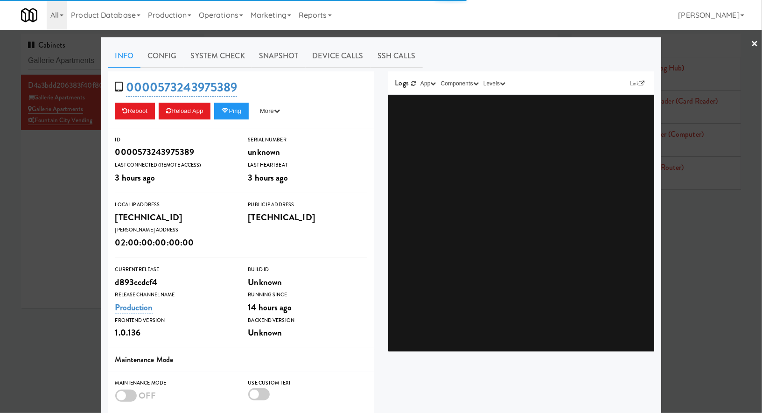
click at [246, 53] on link "System Check" at bounding box center [218, 55] width 68 height 23
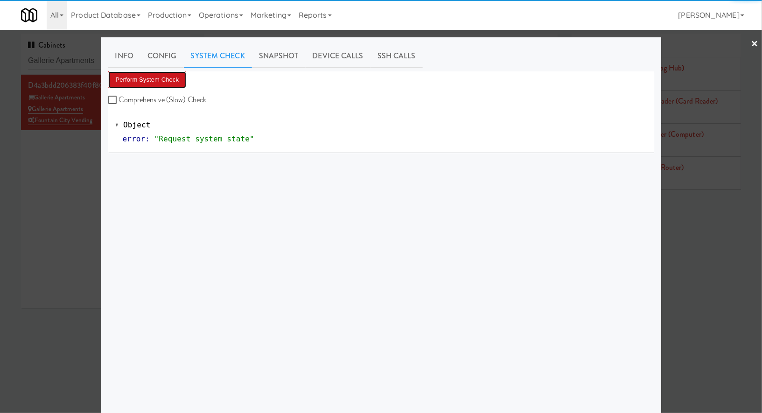
click at [181, 78] on button "Perform System Check" at bounding box center [147, 79] width 78 height 17
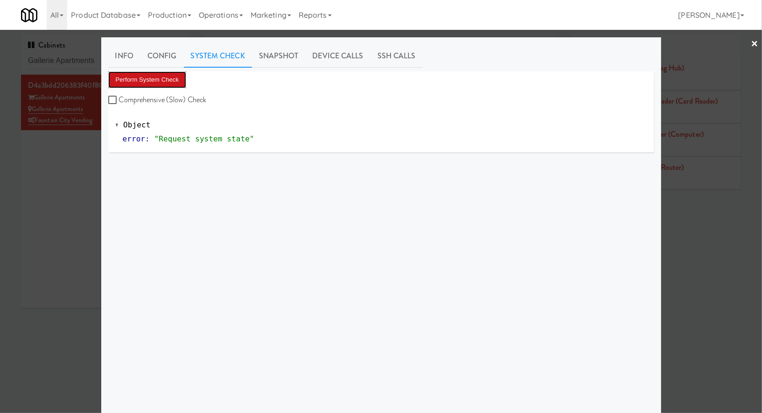
click at [159, 81] on button "Perform System Check" at bounding box center [147, 79] width 78 height 17
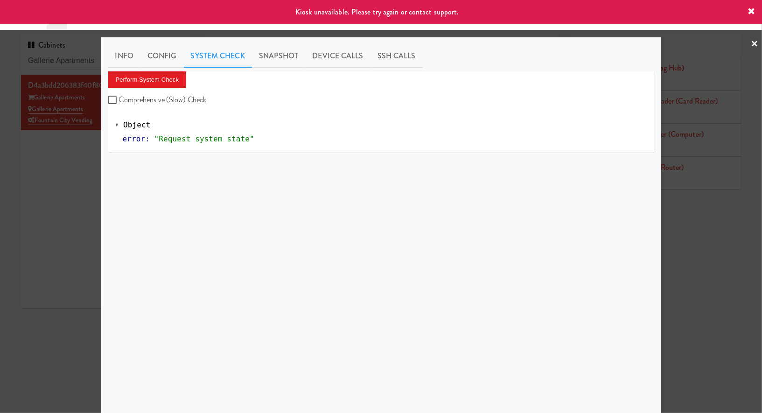
click at [45, 161] on div at bounding box center [381, 206] width 762 height 413
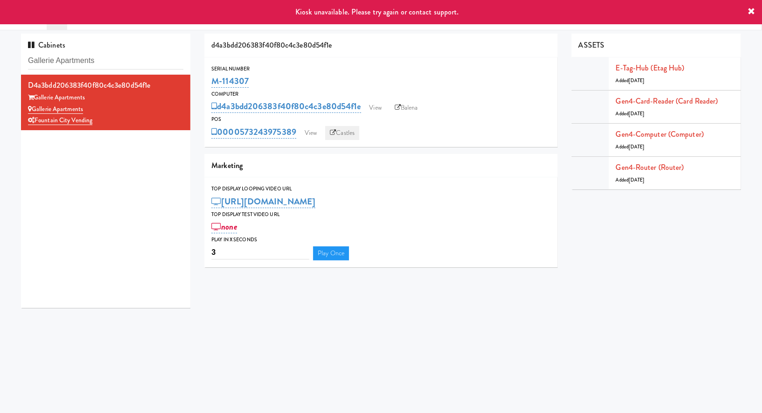
click at [343, 128] on link "Castles" at bounding box center [342, 133] width 34 height 14
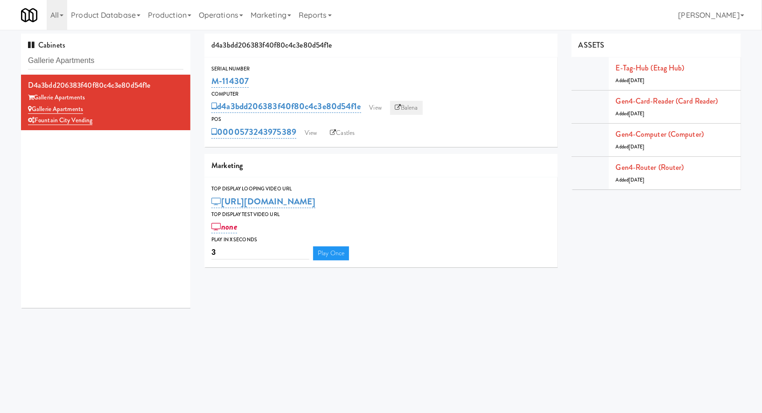
click at [406, 109] on link "Balena" at bounding box center [406, 108] width 33 height 14
drag, startPoint x: 249, startPoint y: 82, endPoint x: 211, endPoint y: 82, distance: 37.8
click at [211, 82] on div "Serial Number M-114307" at bounding box center [381, 76] width 353 height 25
copy link "M-114307"
click at [119, 57] on input "Gallerie Apartments" at bounding box center [105, 60] width 155 height 17
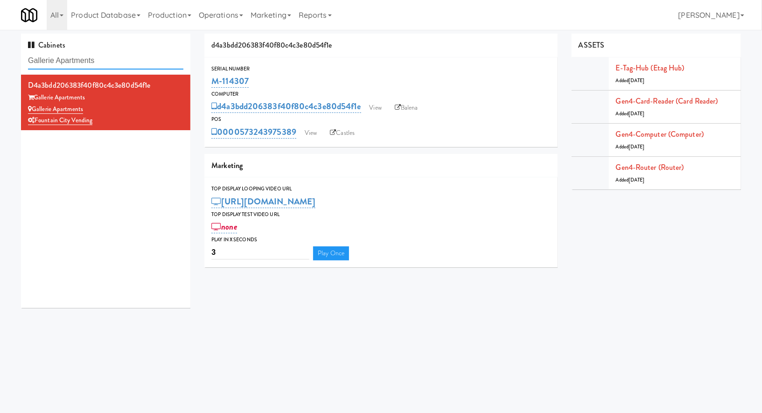
click at [119, 57] on input "Gallerie Apartments" at bounding box center [105, 60] width 155 height 17
paste input "Oasis - Coole"
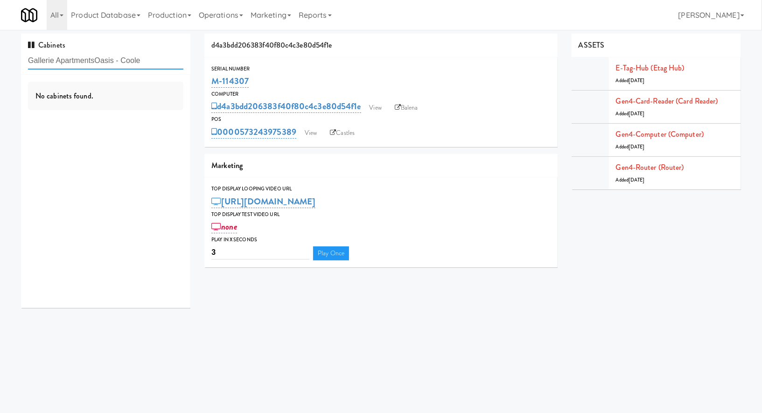
click at [119, 57] on input "Gallerie ApartmentsOasis - Coole" at bounding box center [105, 60] width 155 height 17
paste input "text"
type input "Oasis - Coole"
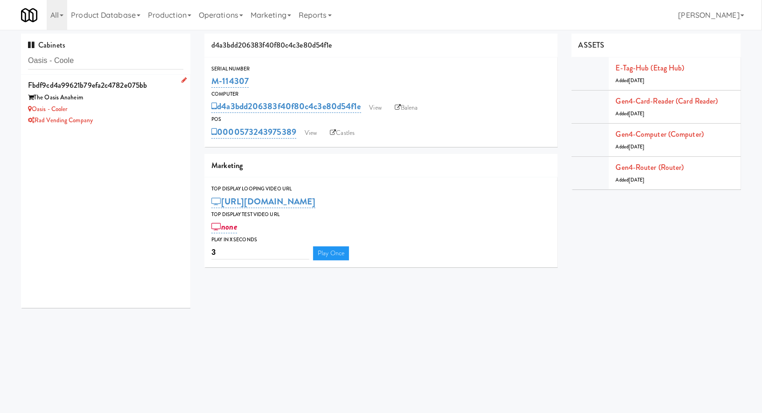
click at [155, 106] on div "Oasis - Cooler" at bounding box center [105, 110] width 155 height 12
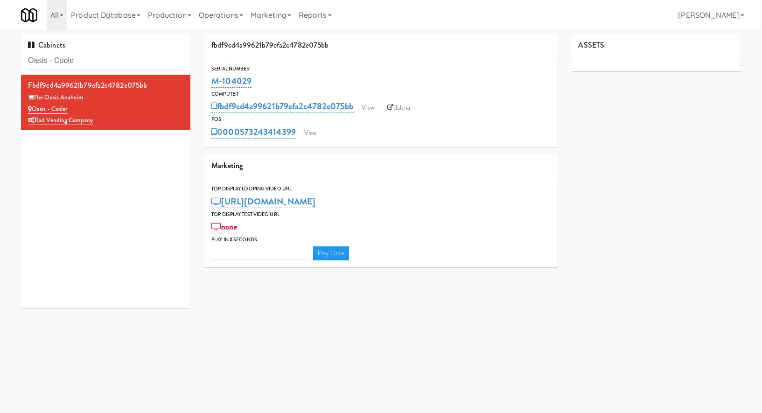
type input "3"
click at [318, 133] on link "View" at bounding box center [310, 133] width 21 height 14
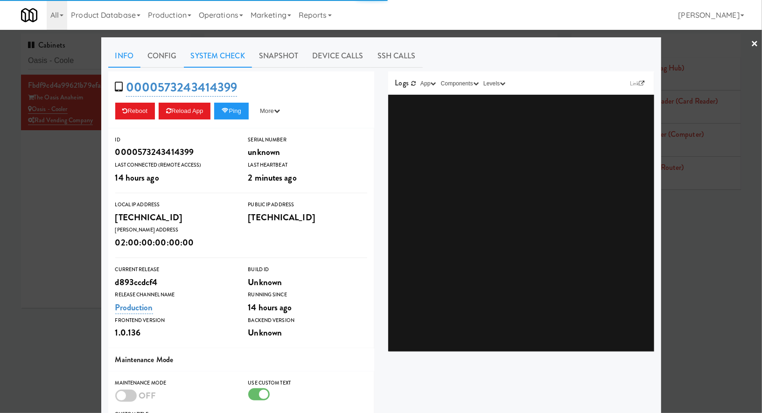
click at [226, 63] on link "System Check" at bounding box center [218, 55] width 68 height 23
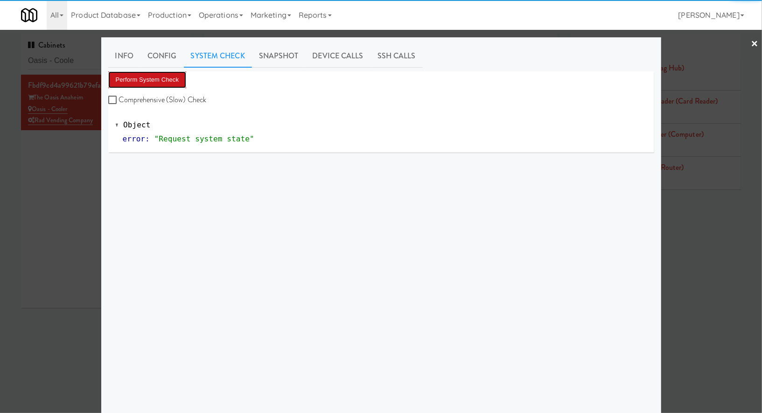
click at [165, 79] on button "Perform System Check" at bounding box center [147, 79] width 78 height 17
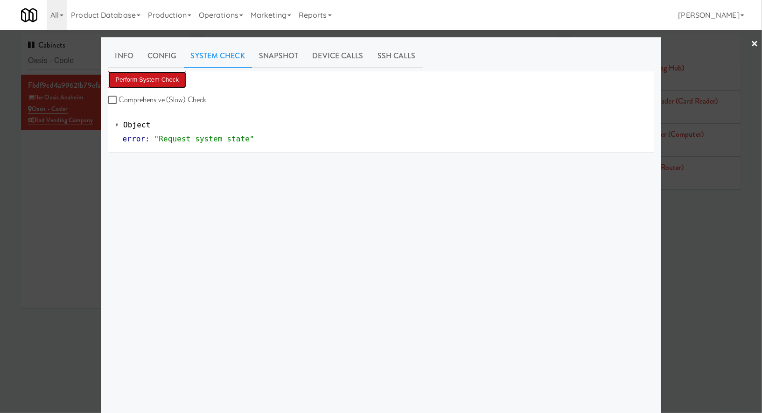
click at [177, 80] on button "Perform System Check" at bounding box center [147, 79] width 78 height 17
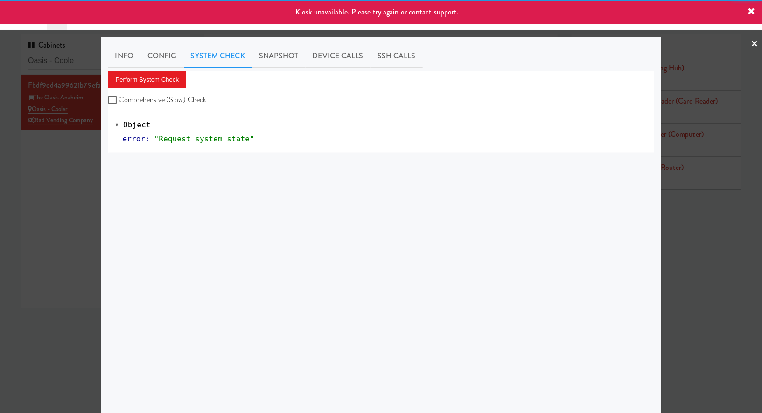
click at [72, 145] on div at bounding box center [381, 206] width 762 height 413
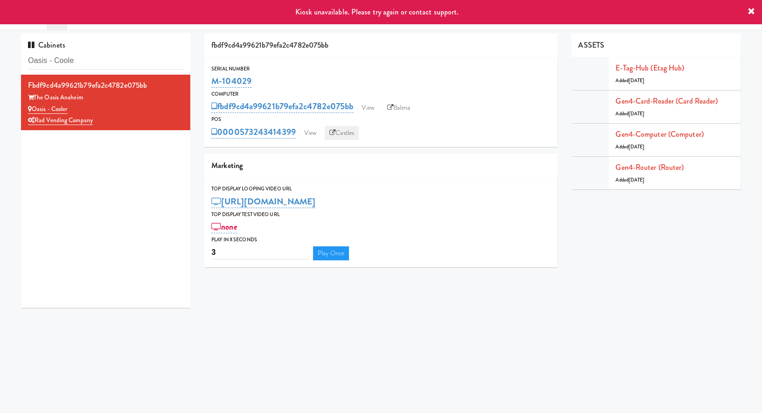
click at [352, 136] on link "Castles" at bounding box center [342, 133] width 34 height 14
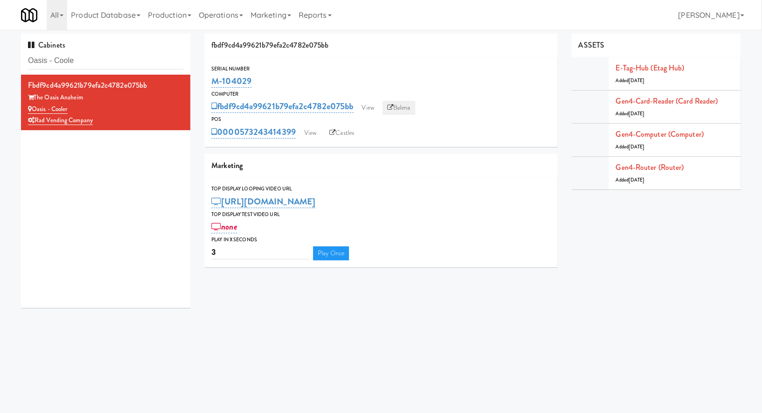
click at [392, 103] on link "Balena" at bounding box center [399, 108] width 33 height 14
click at [315, 132] on link "View" at bounding box center [310, 133] width 21 height 14
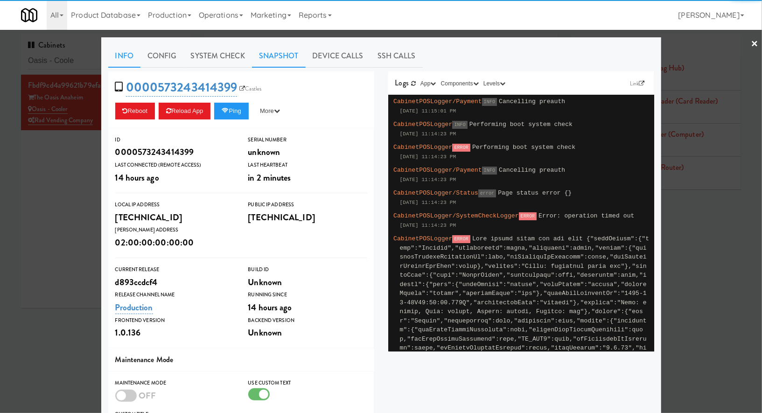
click at [289, 55] on link "Snapshot" at bounding box center [279, 55] width 54 height 23
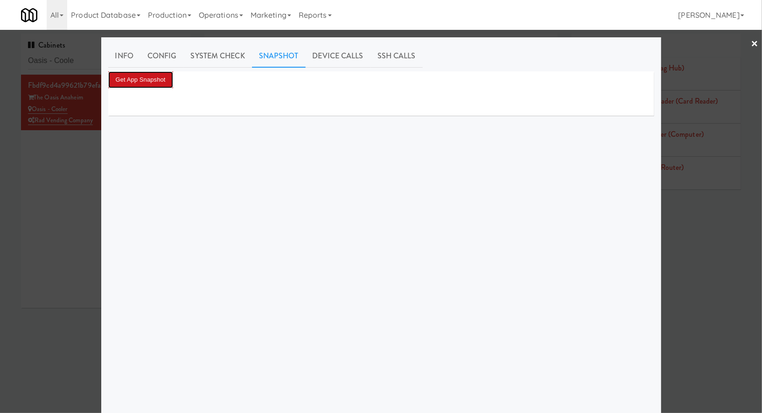
click at [160, 81] on button "Get App Snapshot" at bounding box center [140, 79] width 65 height 17
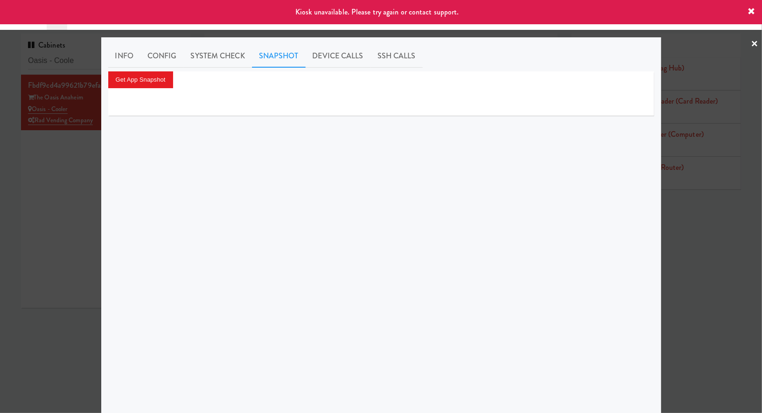
click at [85, 148] on div at bounding box center [381, 206] width 762 height 413
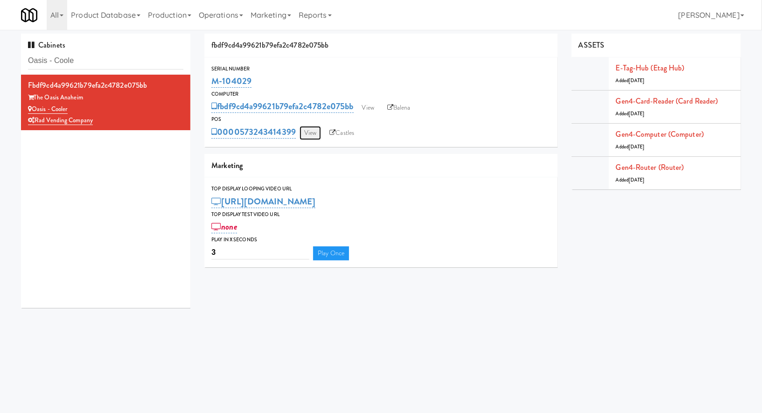
click at [316, 135] on link "View" at bounding box center [310, 133] width 21 height 14
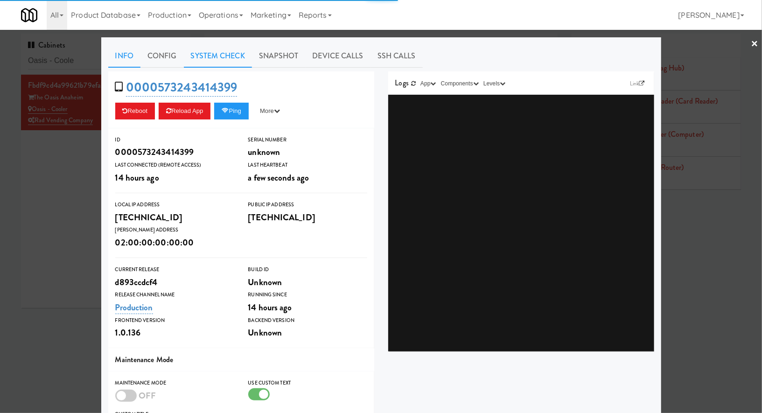
click at [226, 59] on link "System Check" at bounding box center [218, 55] width 68 height 23
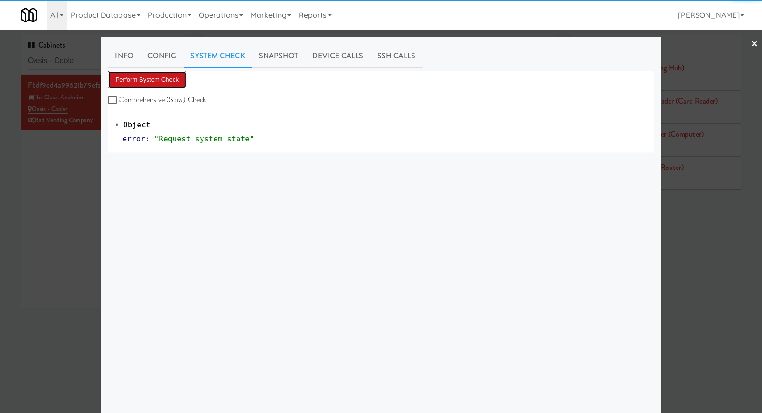
click at [168, 78] on button "Perform System Check" at bounding box center [147, 79] width 78 height 17
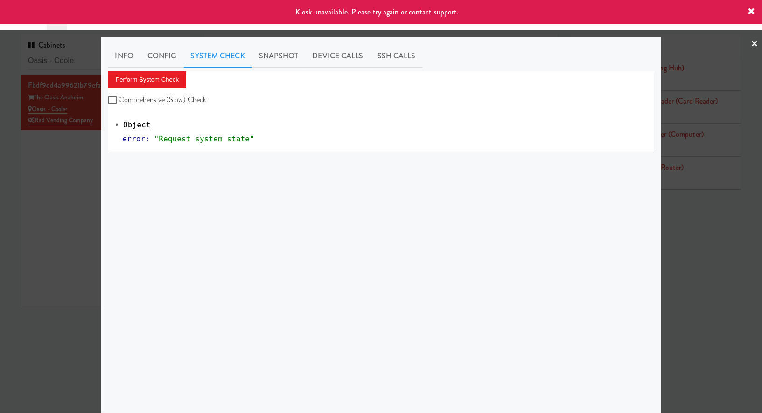
click at [99, 111] on div at bounding box center [381, 206] width 762 height 413
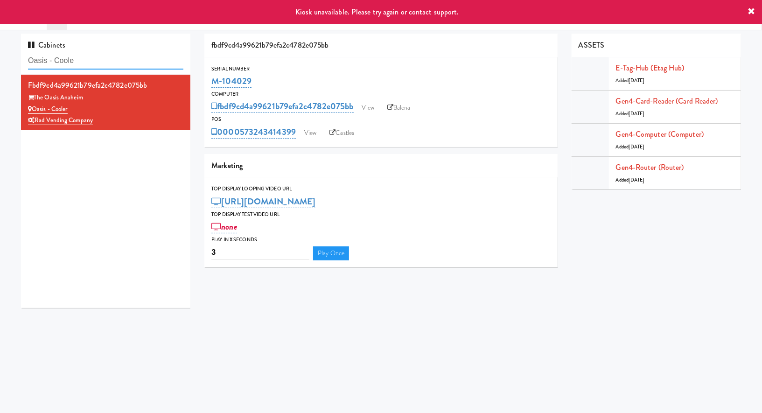
click at [99, 61] on input "Oasis - Coole" at bounding box center [105, 60] width 155 height 17
paste input "Gallerie Apartments"
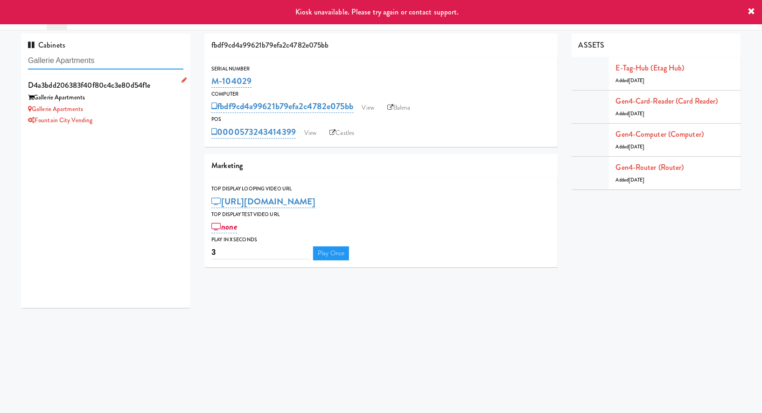
type input "Gallerie Apartments"
click at [124, 97] on div "Gallerie Apartments" at bounding box center [105, 98] width 155 height 12
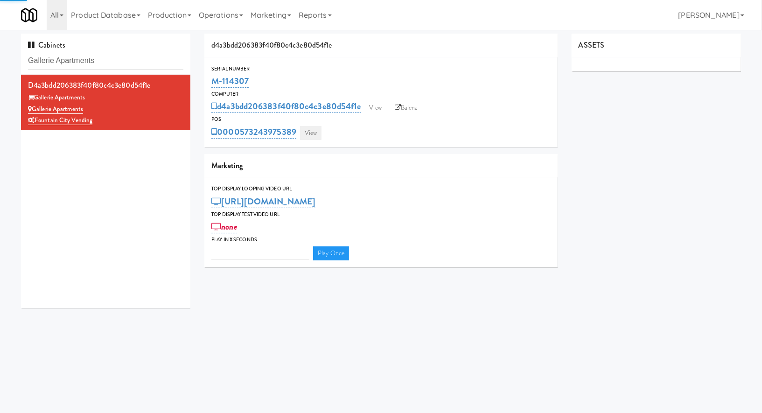
type input "3"
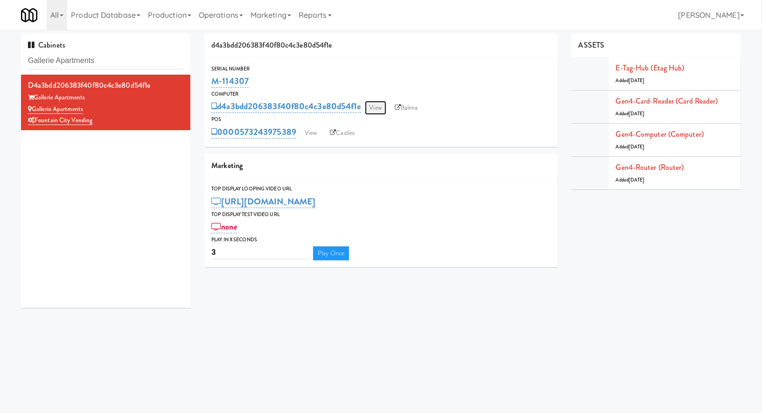
click at [376, 111] on link "View" at bounding box center [375, 108] width 21 height 14
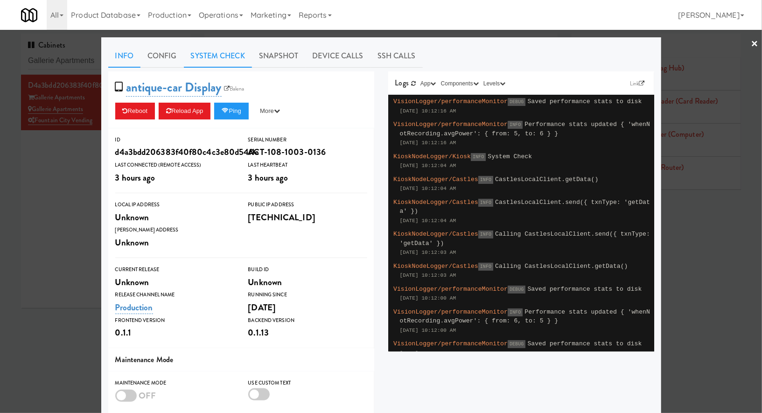
click at [229, 56] on link "System Check" at bounding box center [218, 55] width 68 height 23
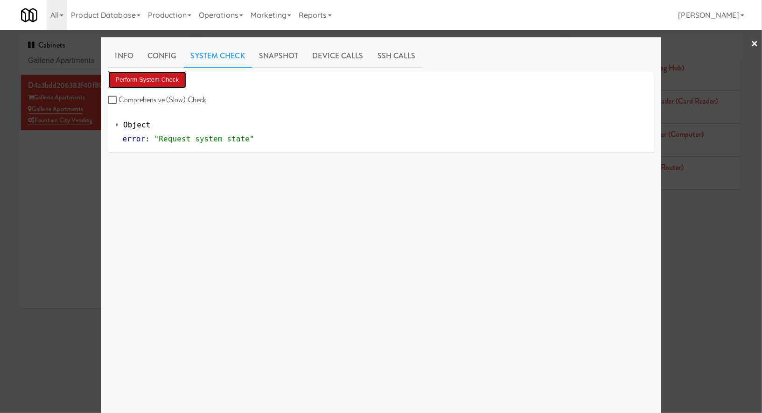
click at [174, 78] on button "Perform System Check" at bounding box center [147, 79] width 78 height 17
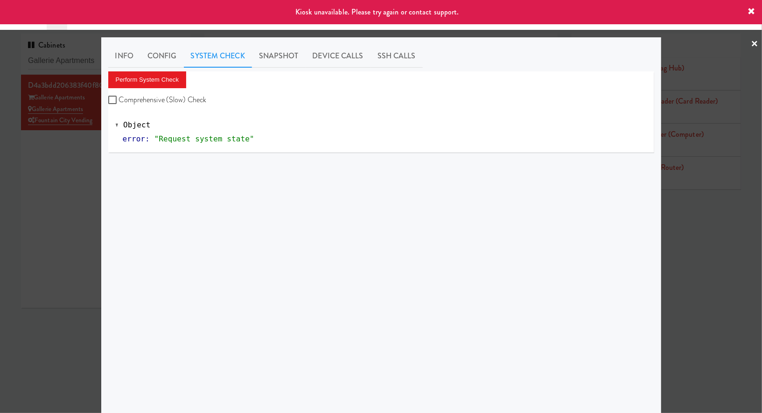
drag, startPoint x: 79, startPoint y: 169, endPoint x: 85, endPoint y: 166, distance: 5.9
click at [79, 169] on div at bounding box center [381, 206] width 762 height 413
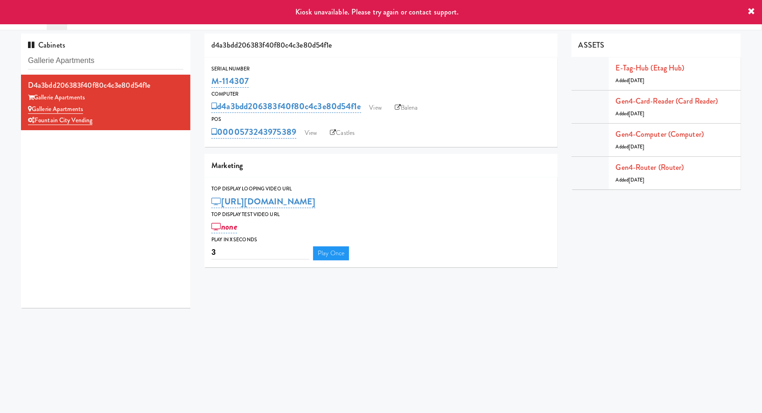
drag, startPoint x: 261, startPoint y: 80, endPoint x: 202, endPoint y: 84, distance: 59.4
click at [202, 83] on div "d4a3bdd206383f40f80c4c3e80d54f1e Serial Number M-114307 Computer d4a3bdd206383f…" at bounding box center [381, 154] width 367 height 241
copy link "M-114307"
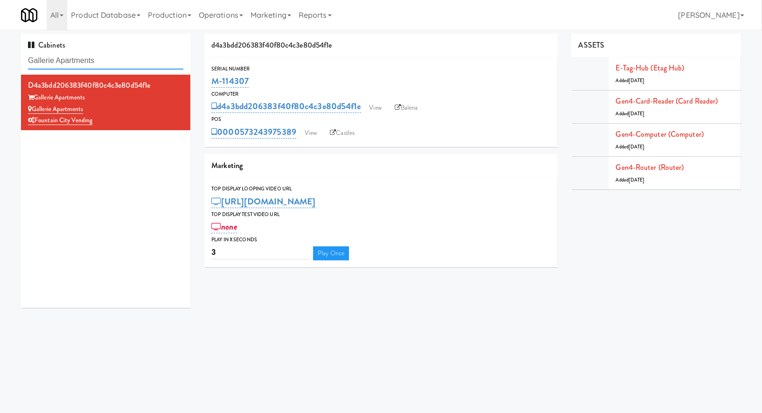
click at [125, 58] on input "Gallerie Apartments" at bounding box center [105, 60] width 155 height 17
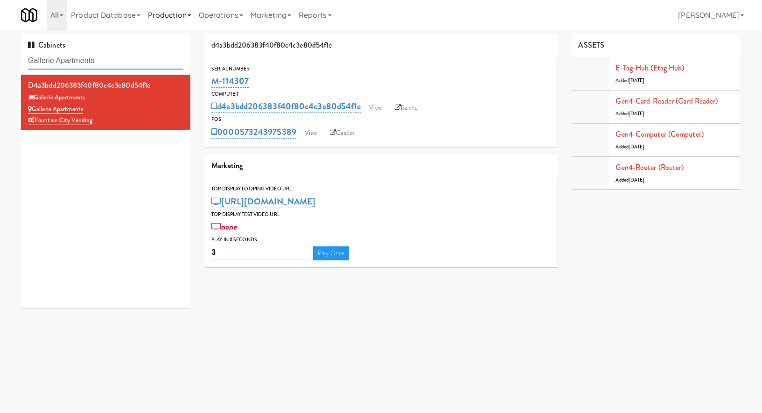
paste input "Oasis - Coole"
type input "Oasis - Coole"
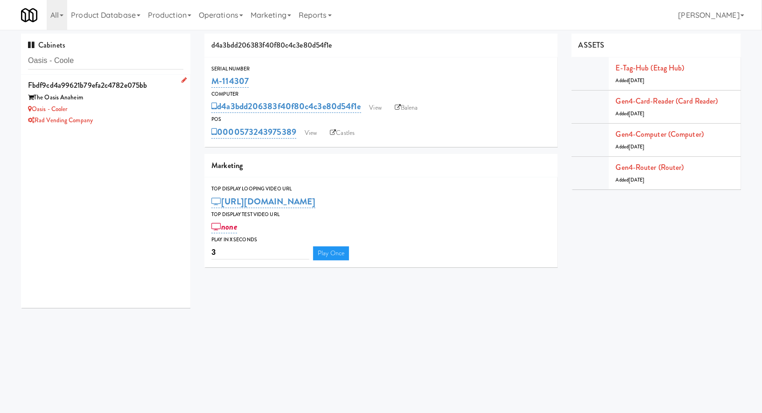
click at [149, 109] on div "Oasis - Cooler" at bounding box center [105, 110] width 155 height 12
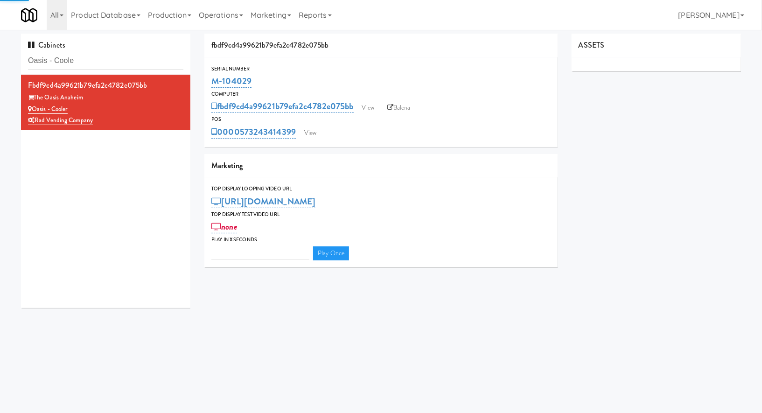
type input "3"
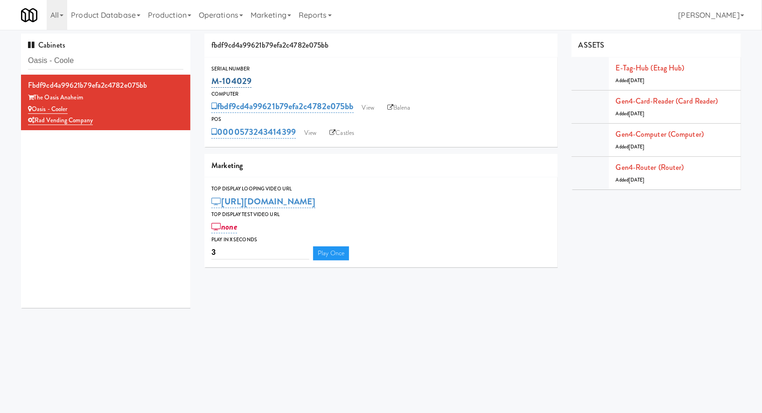
drag, startPoint x: 265, startPoint y: 84, endPoint x: 215, endPoint y: 83, distance: 50.4
click at [215, 83] on div "M-104029" at bounding box center [381, 81] width 339 height 16
copy link "M-104029"
click at [315, 133] on link "View" at bounding box center [310, 133] width 21 height 14
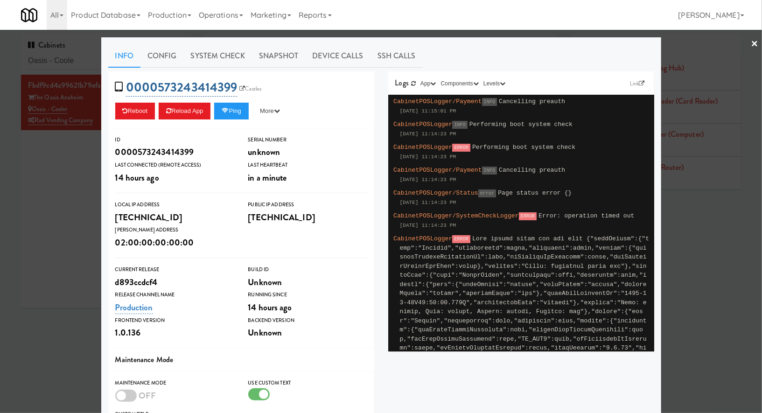
drag, startPoint x: 255, startPoint y: 87, endPoint x: 162, endPoint y: 84, distance: 93.0
click at [162, 84] on span "0000573243414399 Castles" at bounding box center [191, 87] width 153 height 18
drag, startPoint x: 155, startPoint y: 78, endPoint x: 234, endPoint y: 81, distance: 79.0
click at [234, 81] on div "0000573243414399 Castles Reboot Reload App Ping More Ping Server Restart Server…" at bounding box center [241, 99] width 266 height 57
copy link "573243414399"
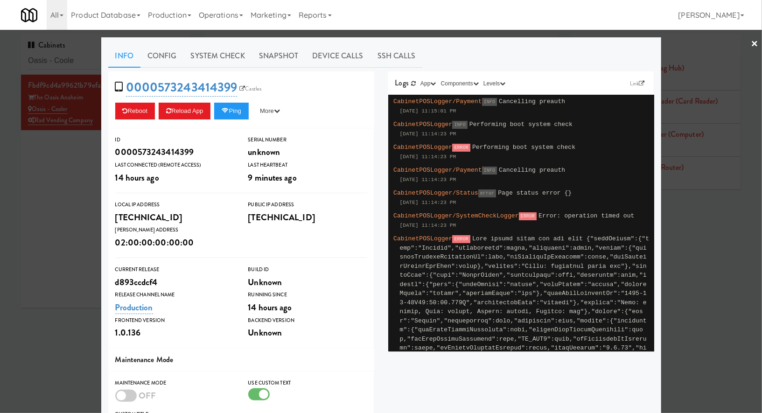
click at [70, 158] on div at bounding box center [381, 206] width 762 height 413
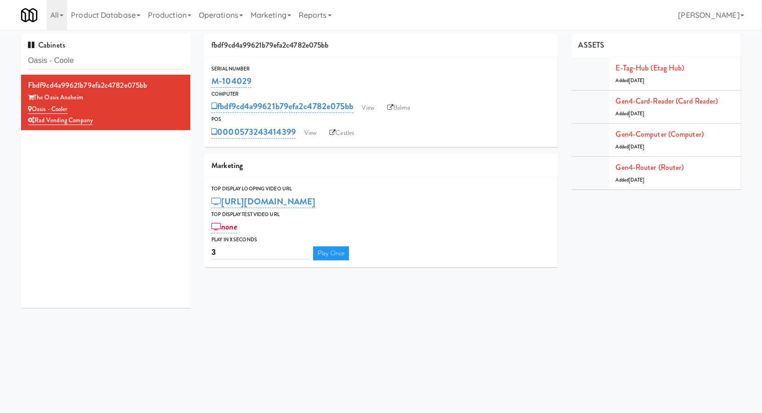
drag, startPoint x: 276, startPoint y: 76, endPoint x: 200, endPoint y: 77, distance: 76.1
click at [199, 77] on div "fbdf9cd4a99621b79efa2c4782e075bb Serial Number M-104029 Computer fbdf9cd4a99621…" at bounding box center [381, 154] width 367 height 241
copy link "M-104029"
drag, startPoint x: 73, startPoint y: 111, endPoint x: 33, endPoint y: 111, distance: 40.2
click at [33, 111] on div "Oasis - Cooler" at bounding box center [105, 110] width 155 height 12
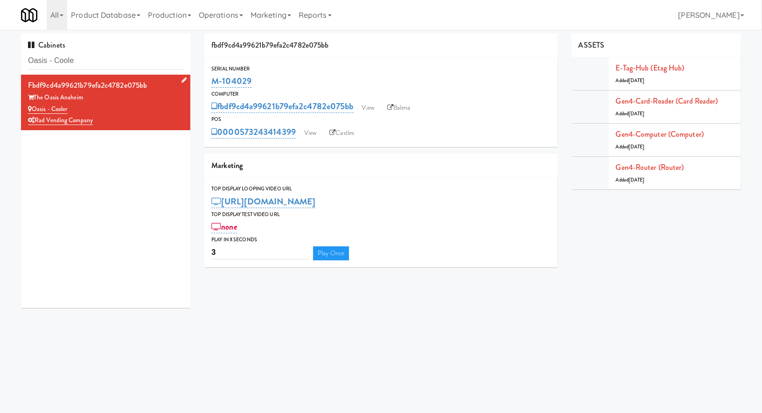
copy link "Oasis - Cooler"
click at [109, 66] on input "Oasis - Coole" at bounding box center [105, 60] width 155 height 17
paste input "The Metropolitan - Cooler - Left"
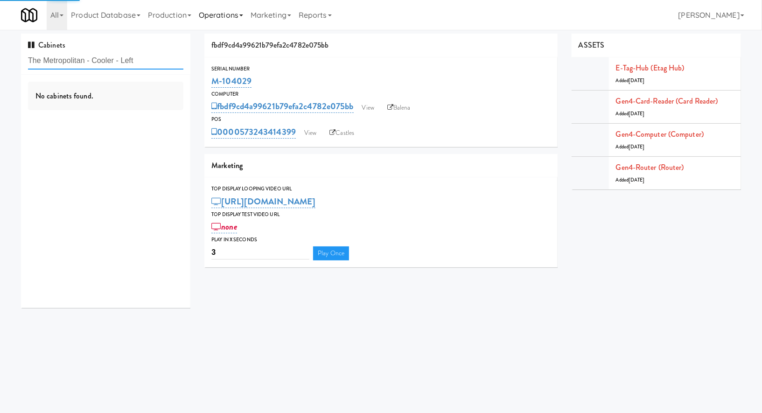
type input "The Metropolitan - Cooler - Left"
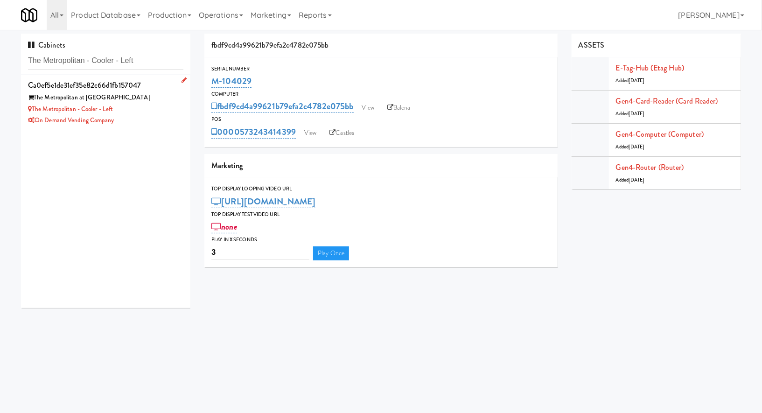
click at [171, 128] on li "ca0ef5e1de31ef35e82c66d1fb157047 The Metropolitan at Gainesville The Metropolit…" at bounding box center [105, 103] width 169 height 56
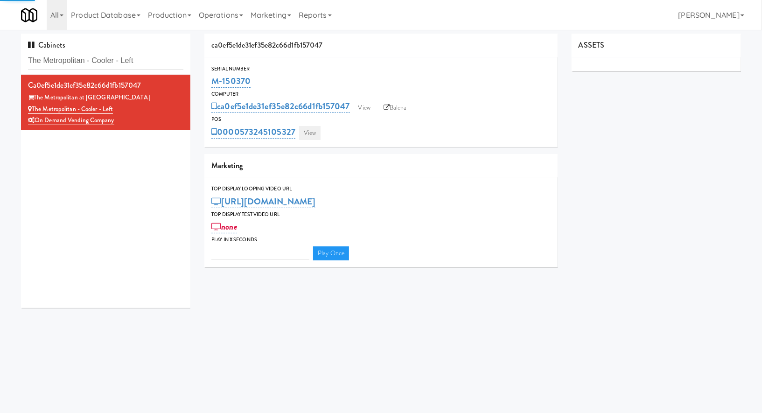
type input "3"
click at [312, 132] on link "View" at bounding box center [309, 133] width 21 height 14
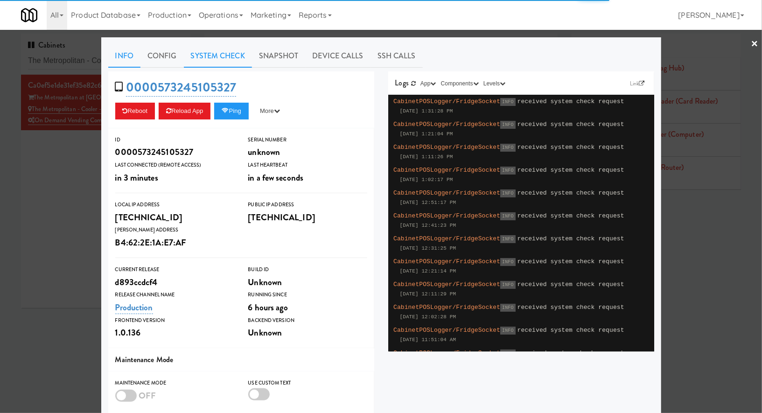
click at [240, 55] on link "System Check" at bounding box center [218, 55] width 68 height 23
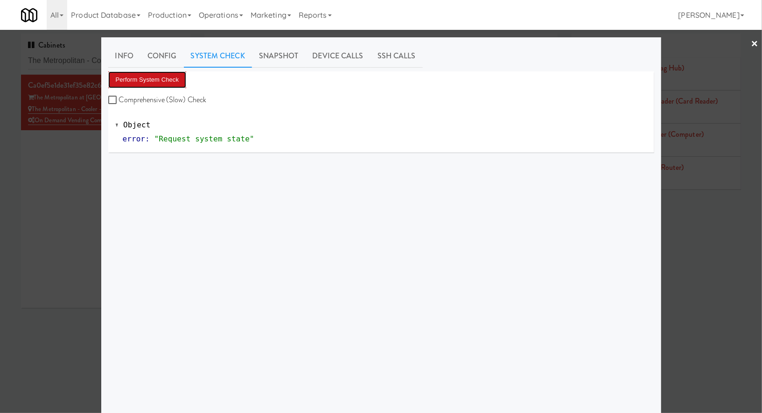
click at [167, 83] on button "Perform System Check" at bounding box center [147, 79] width 78 height 17
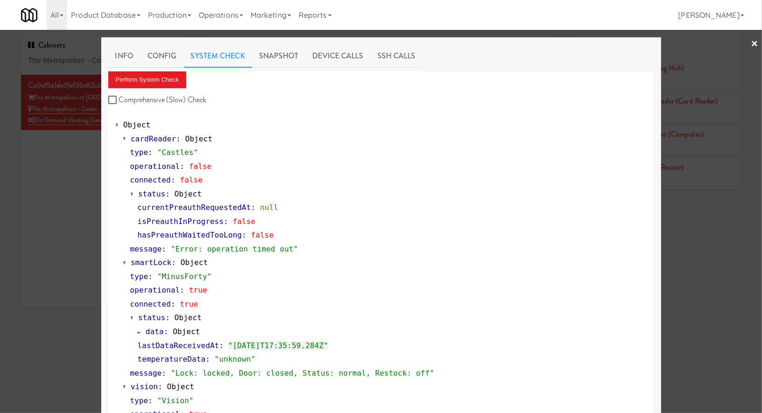
click at [67, 211] on div at bounding box center [381, 206] width 762 height 413
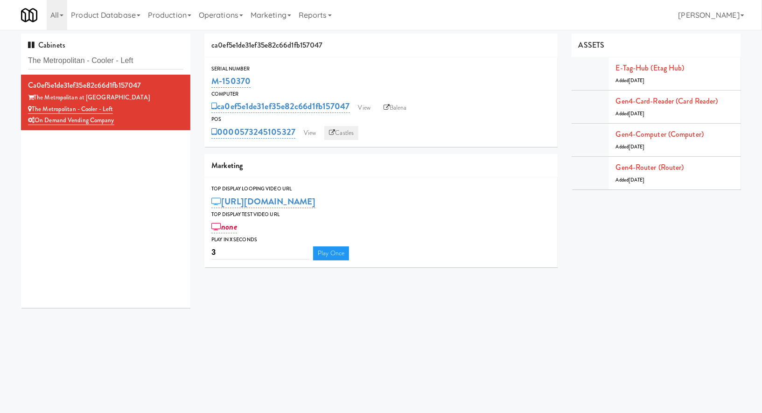
click at [332, 133] on icon at bounding box center [332, 133] width 6 height 6
click at [392, 107] on link "Balena" at bounding box center [395, 108] width 33 height 14
click at [162, 59] on input "The Metropolitan - Cooler - Left" at bounding box center [105, 60] width 155 height 17
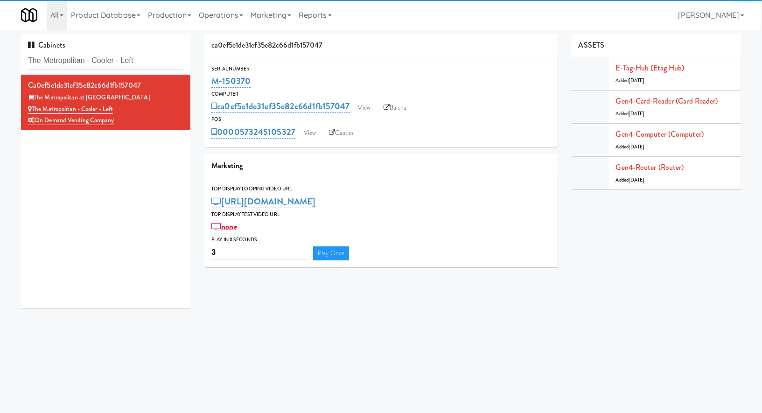
click at [161, 115] on div "On Demand Vending Company" at bounding box center [105, 121] width 155 height 12
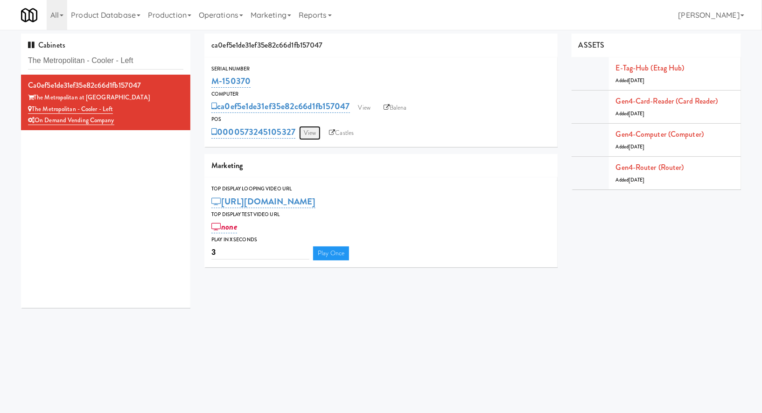
click at [310, 133] on link "View" at bounding box center [309, 133] width 21 height 14
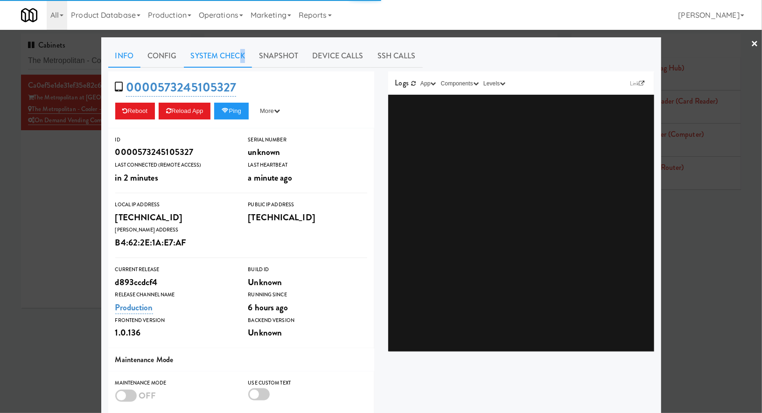
click at [242, 56] on link "System Check" at bounding box center [218, 55] width 68 height 23
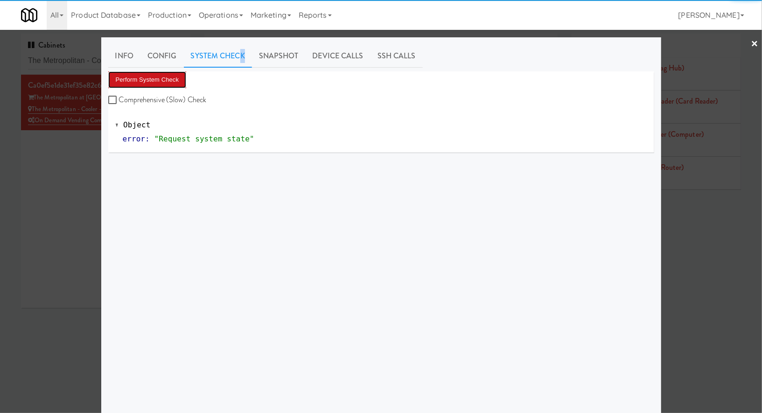
click at [175, 75] on button "Perform System Check" at bounding box center [147, 79] width 78 height 17
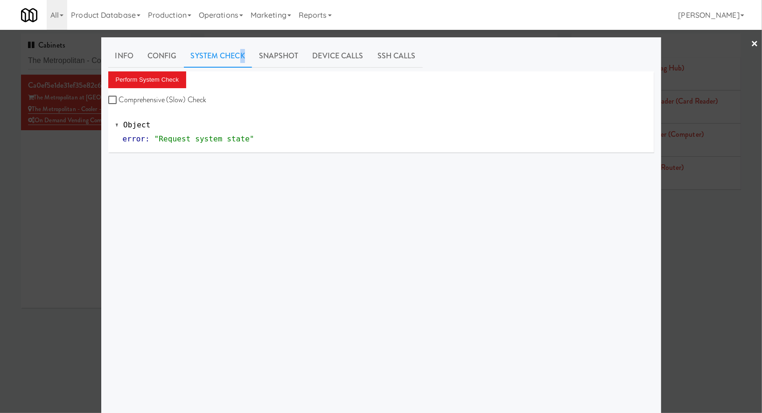
click at [169, 84] on button "Perform System Check" at bounding box center [147, 79] width 78 height 17
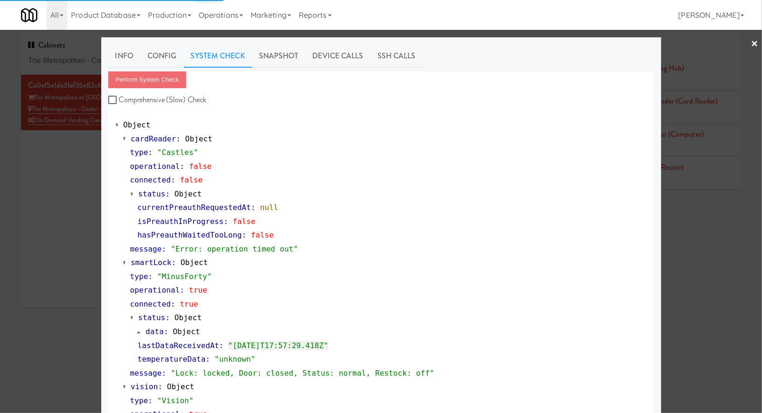
click at [53, 163] on div at bounding box center [381, 206] width 762 height 413
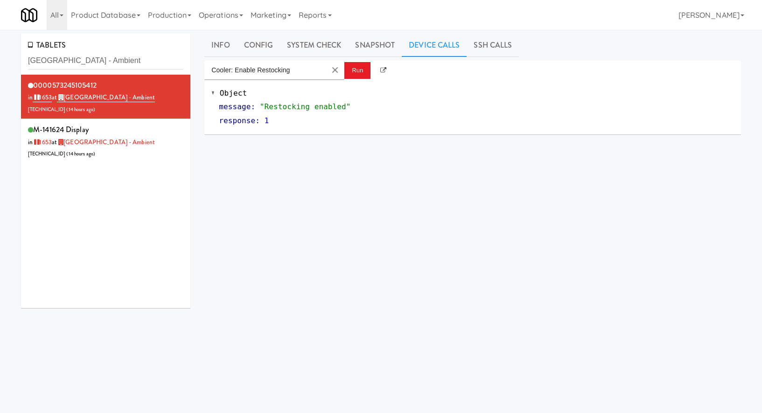
click at [110, 68] on input "[GEOGRAPHIC_DATA] - Ambient" at bounding box center [105, 60] width 155 height 17
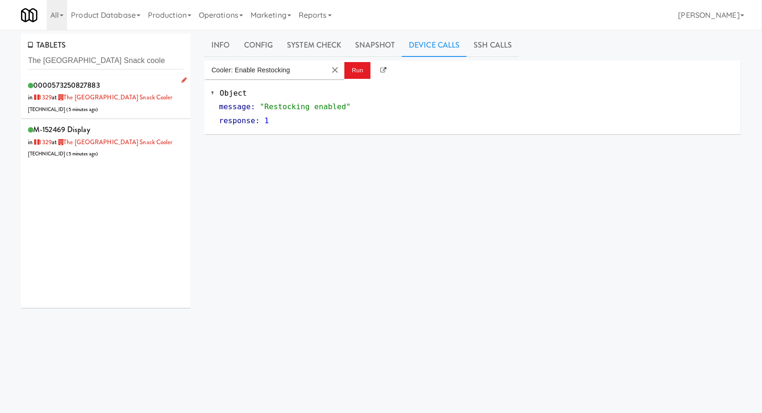
type input "The [GEOGRAPHIC_DATA] Snack coole"
click at [166, 111] on div "0000573250827883 in [DATE] at The [GEOGRAPHIC_DATA] cooler [TECHNICAL_ID] ( 5 m…" at bounding box center [105, 96] width 155 height 37
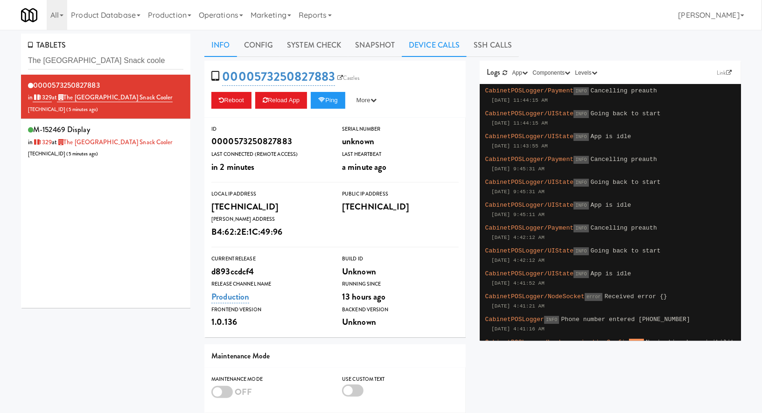
click at [405, 49] on link "Device Calls" at bounding box center [434, 45] width 65 height 23
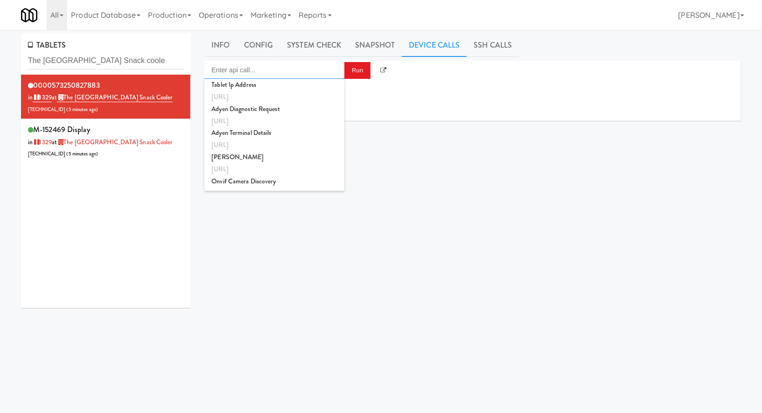
click at [321, 71] on input "Enter api call..." at bounding box center [275, 70] width 140 height 19
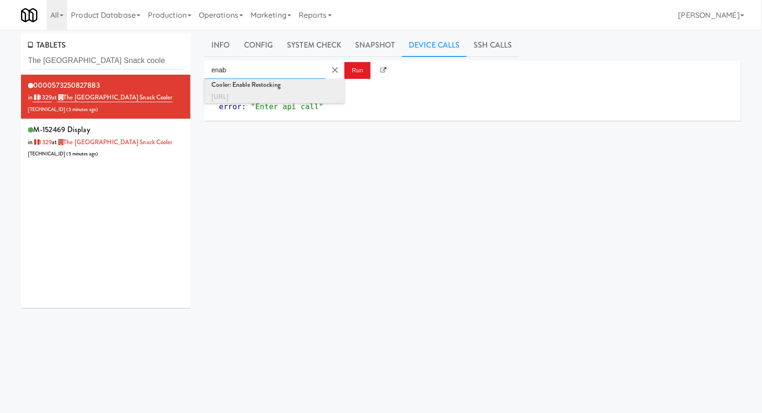
click at [296, 92] on div "http://localhost:3000/cooler/restocking-mode/enable" at bounding box center [275, 97] width 126 height 12
type input "Cooler: Enable Restocking"
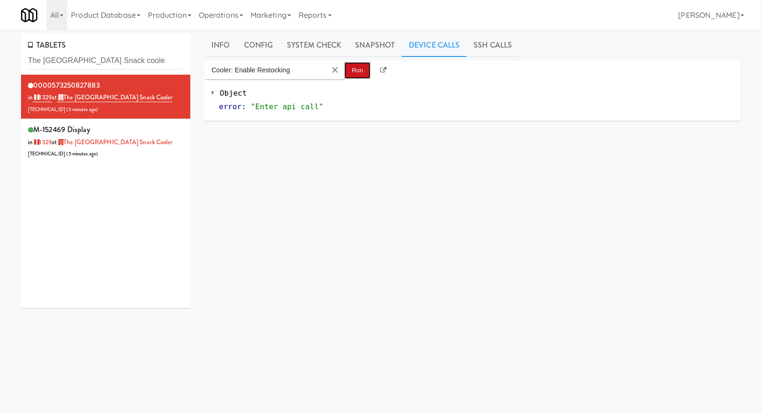
click at [356, 71] on button "Run" at bounding box center [358, 70] width 26 height 17
click at [95, 62] on input "The AVE Florham Park Snack coole" at bounding box center [105, 60] width 155 height 17
paste input "Michelin - Drink - Left"
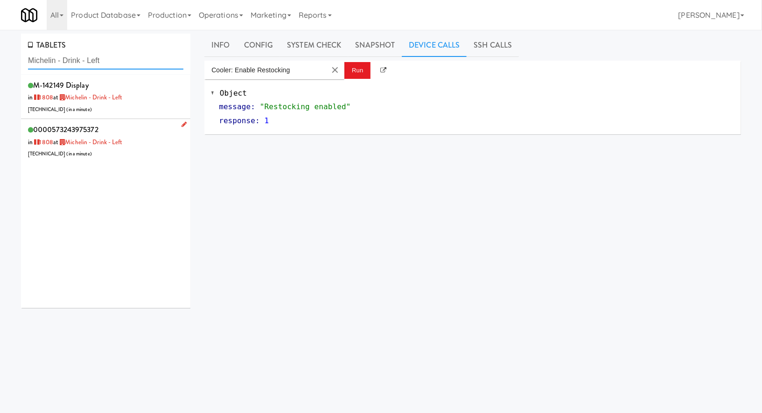
type input "Michelin - Drink - Left"
click at [150, 136] on div "0000573243975372 in 1808 at Michelin - Drink - Left 96.19.131.250 ( in a minute…" at bounding box center [105, 141] width 155 height 37
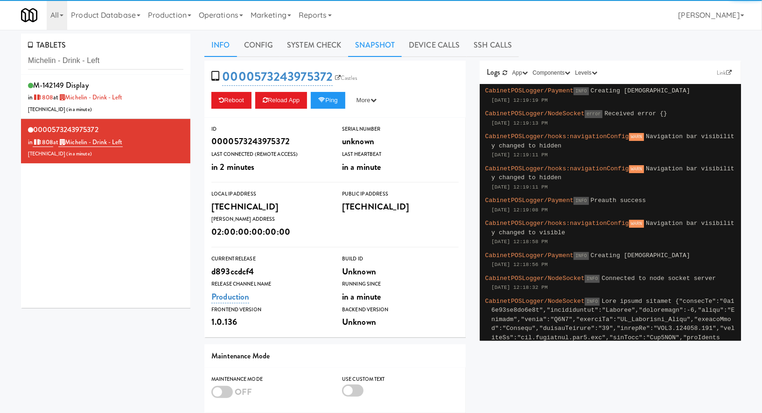
click at [389, 50] on link "Snapshot" at bounding box center [375, 45] width 54 height 23
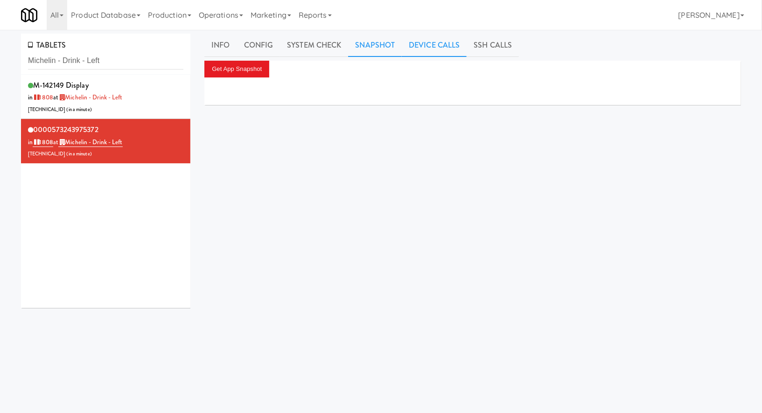
click at [411, 50] on link "Device Calls" at bounding box center [434, 45] width 65 height 23
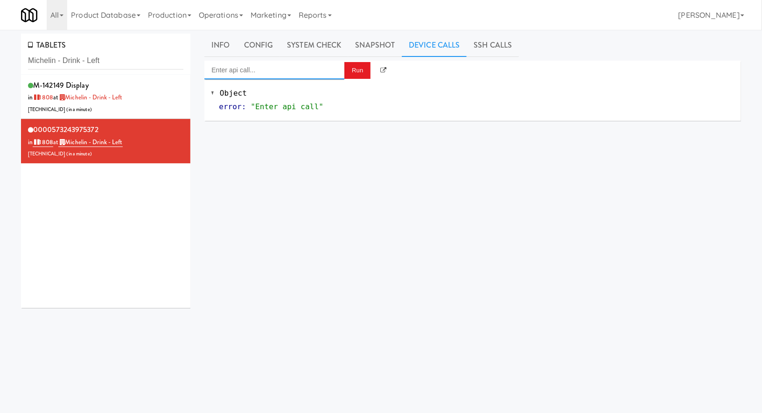
click at [295, 74] on input "Enter api call..." at bounding box center [275, 70] width 140 height 19
click at [301, 68] on input "enab" at bounding box center [265, 70] width 121 height 19
click at [302, 85] on div "Cooler: Enable Restocking" at bounding box center [275, 85] width 126 height 12
type input "Cooler: Enable Restocking"
click at [349, 70] on button "Run" at bounding box center [358, 70] width 26 height 17
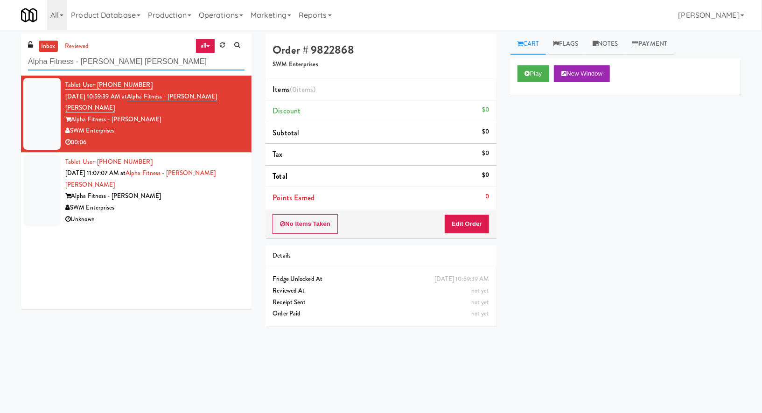
click at [72, 58] on input "Alpha Fitness - [PERSON_NAME] [PERSON_NAME]" at bounding box center [136, 61] width 217 height 17
type input "680"
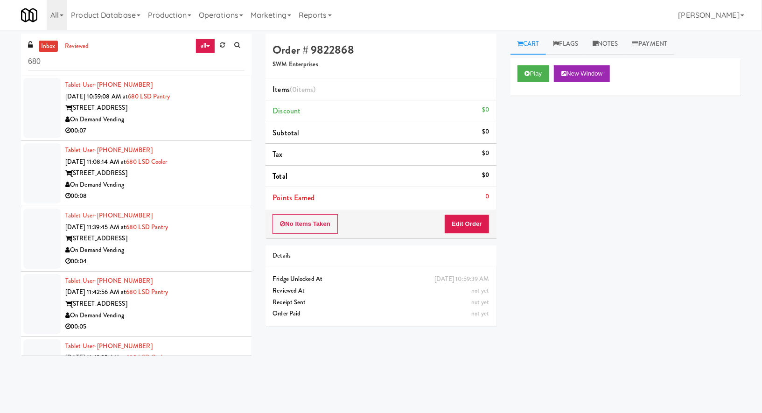
click at [188, 114] on div "On Demand Vending" at bounding box center [154, 120] width 179 height 12
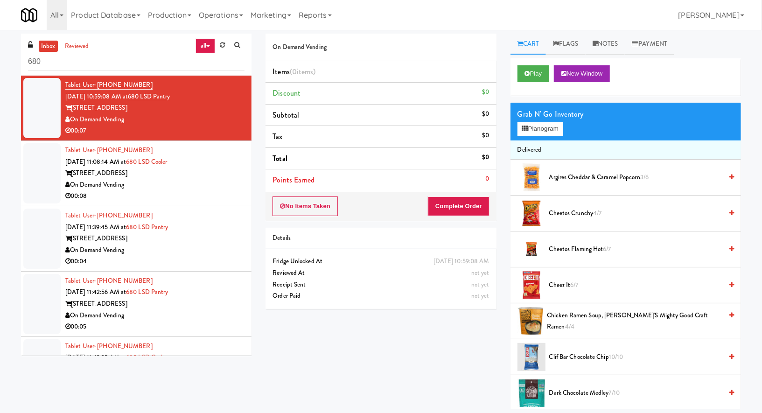
click at [191, 173] on div "[STREET_ADDRESS]" at bounding box center [154, 174] width 179 height 12
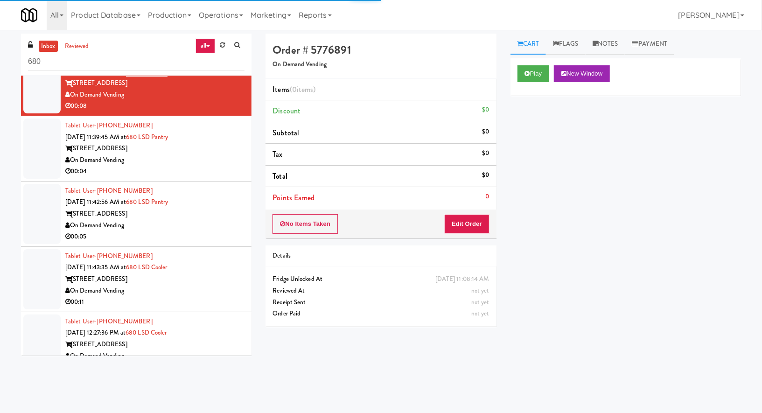
scroll to position [111, 0]
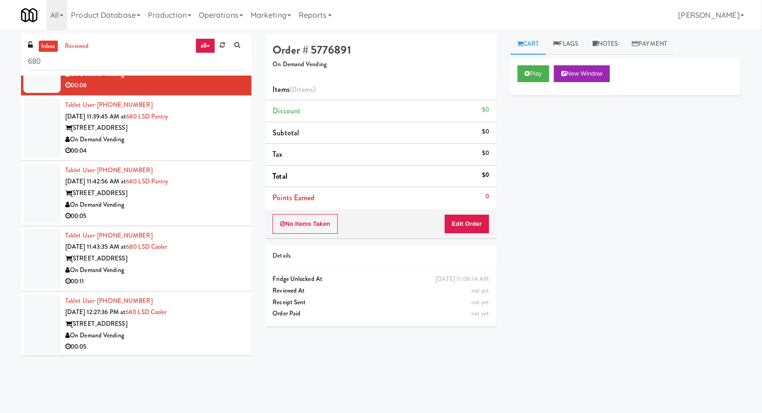
click at [52, 45] on link "inbox" at bounding box center [48, 47] width 19 height 12
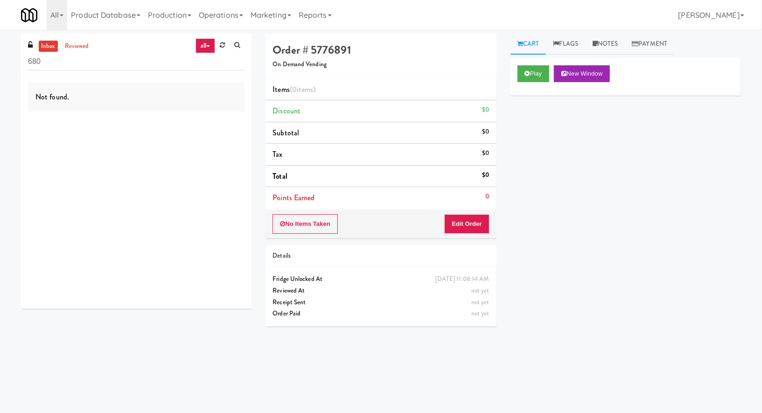
scroll to position [0, 0]
click at [52, 45] on link "inbox" at bounding box center [48, 47] width 19 height 12
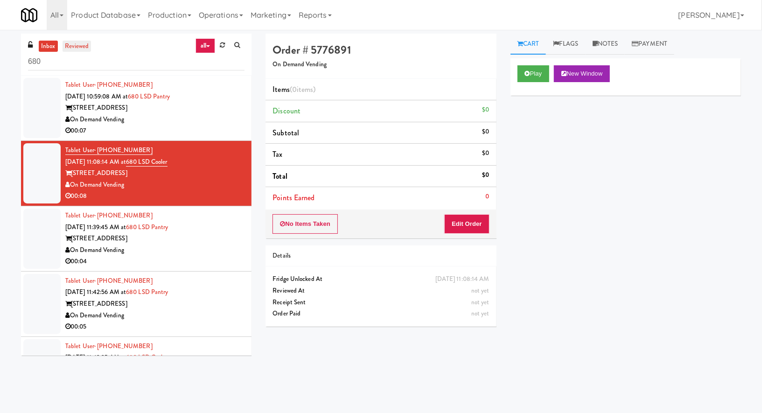
click at [70, 41] on link "reviewed" at bounding box center [77, 47] width 29 height 12
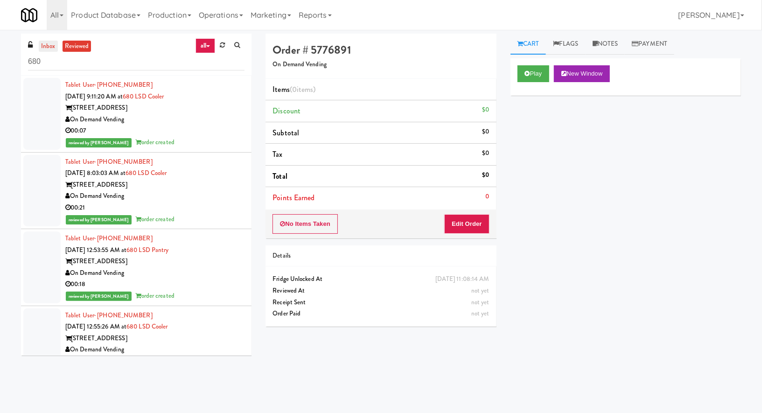
click at [49, 44] on link "inbox" at bounding box center [48, 47] width 19 height 12
